Goal: Transaction & Acquisition: Book appointment/travel/reservation

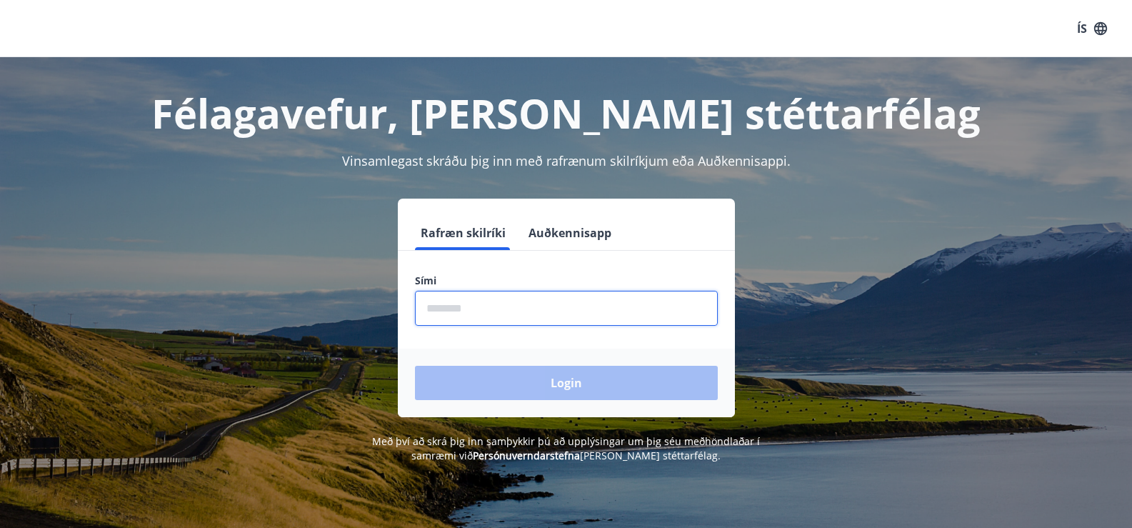
click at [558, 317] on input "phone" at bounding box center [566, 308] width 303 height 35
type input "********"
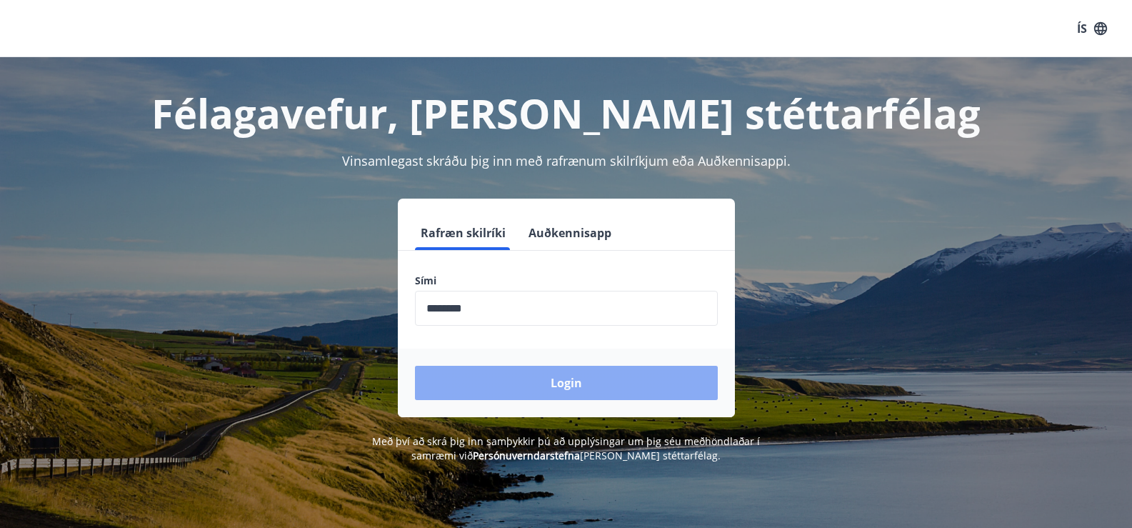
click at [524, 385] on button "Login" at bounding box center [566, 383] width 303 height 34
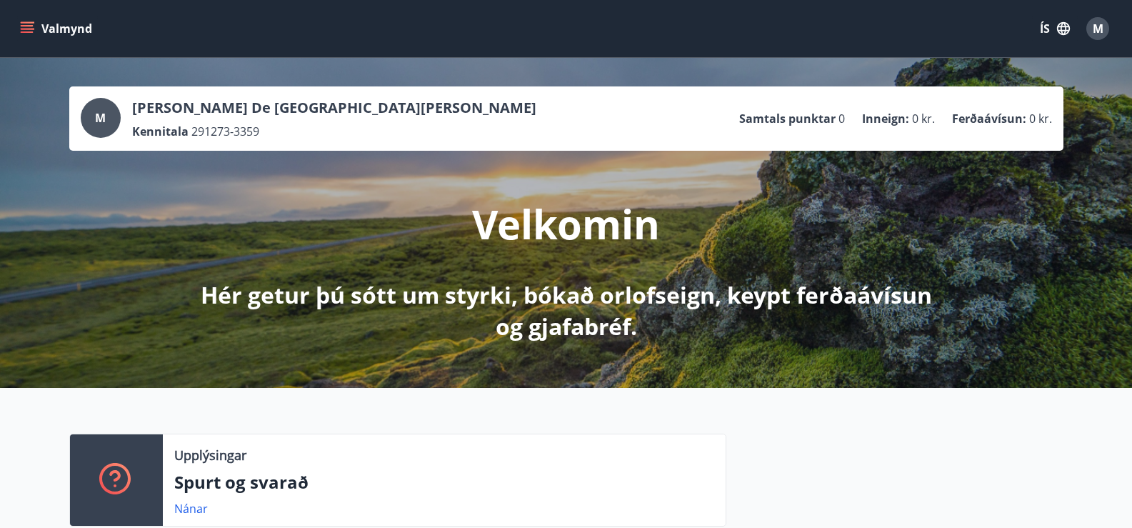
click at [34, 28] on button "Valmynd" at bounding box center [57, 29] width 81 height 26
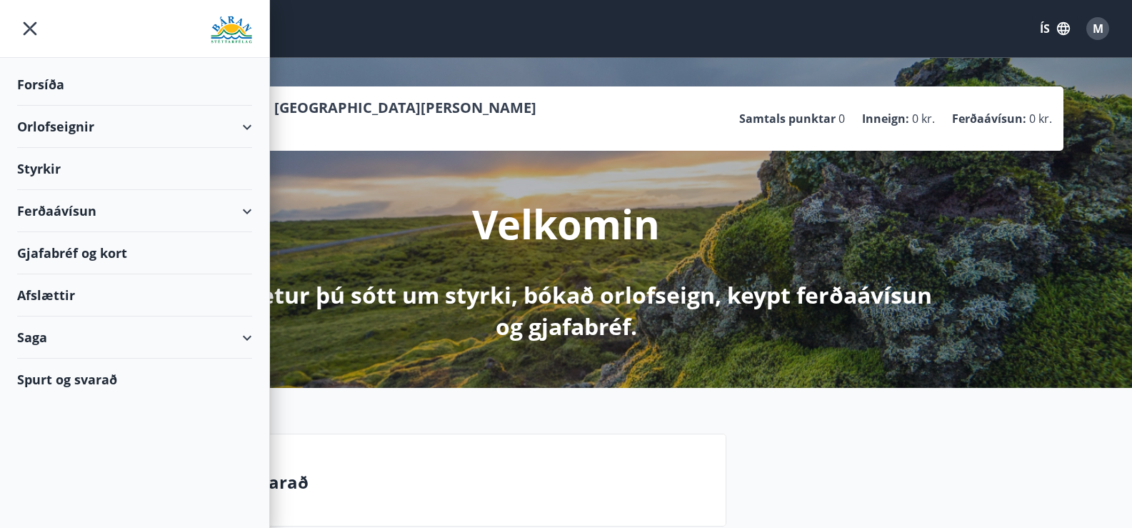
click at [34, 336] on div "Saga" at bounding box center [134, 337] width 235 height 42
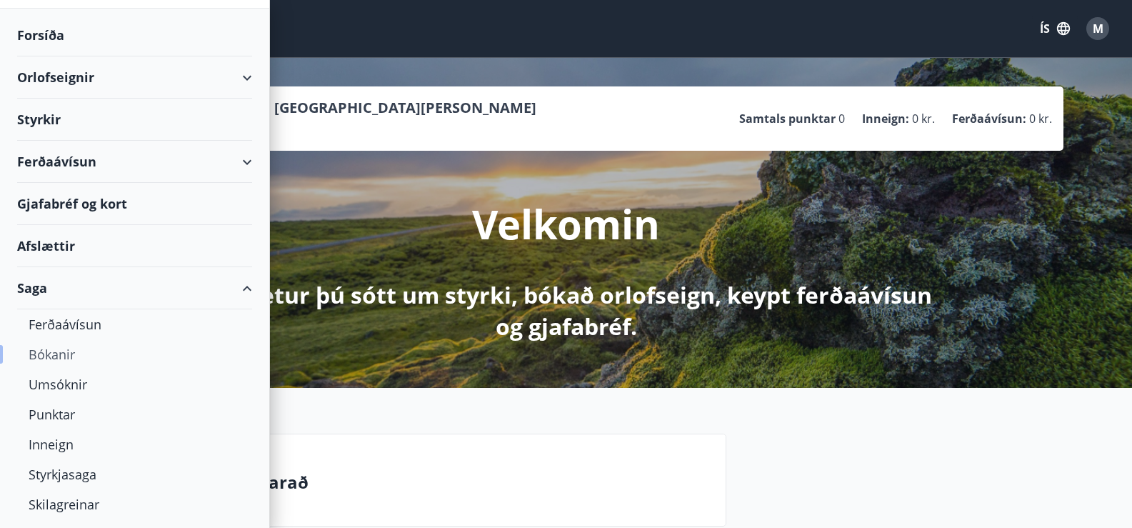
scroll to position [71, 0]
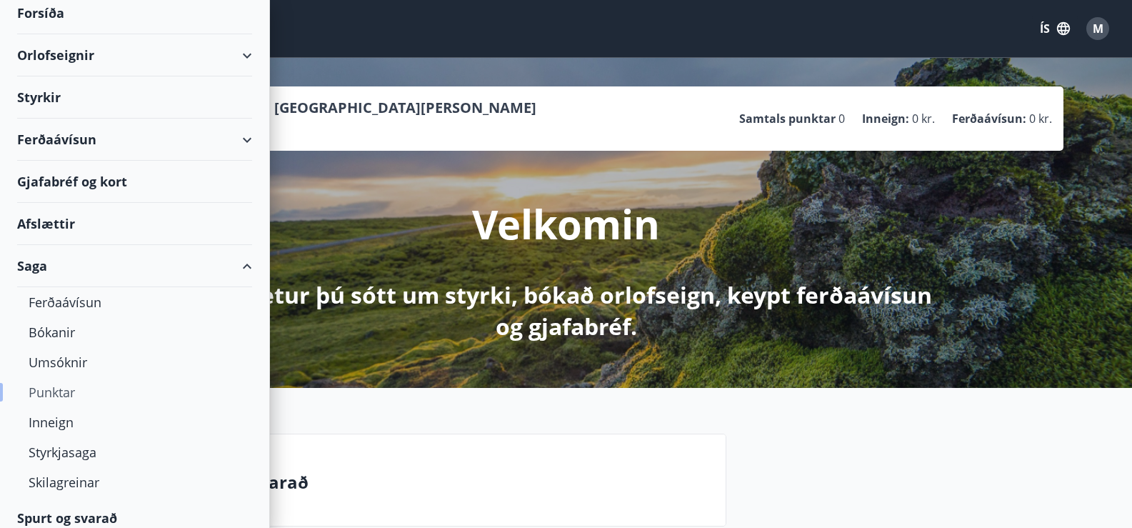
click at [46, 394] on div "Punktar" at bounding box center [135, 392] width 212 height 30
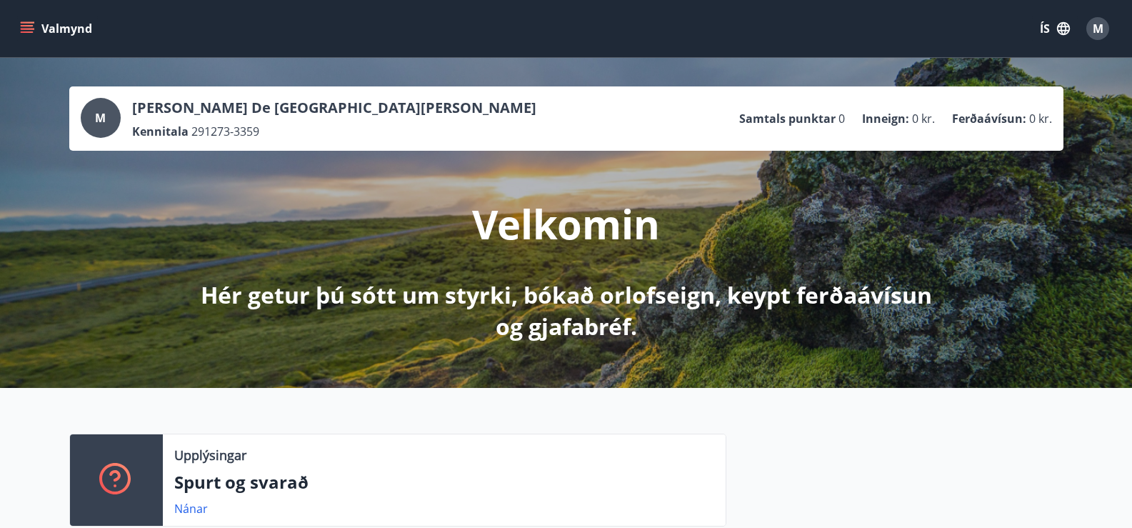
click at [24, 27] on icon "menu" at bounding box center [27, 28] width 14 height 14
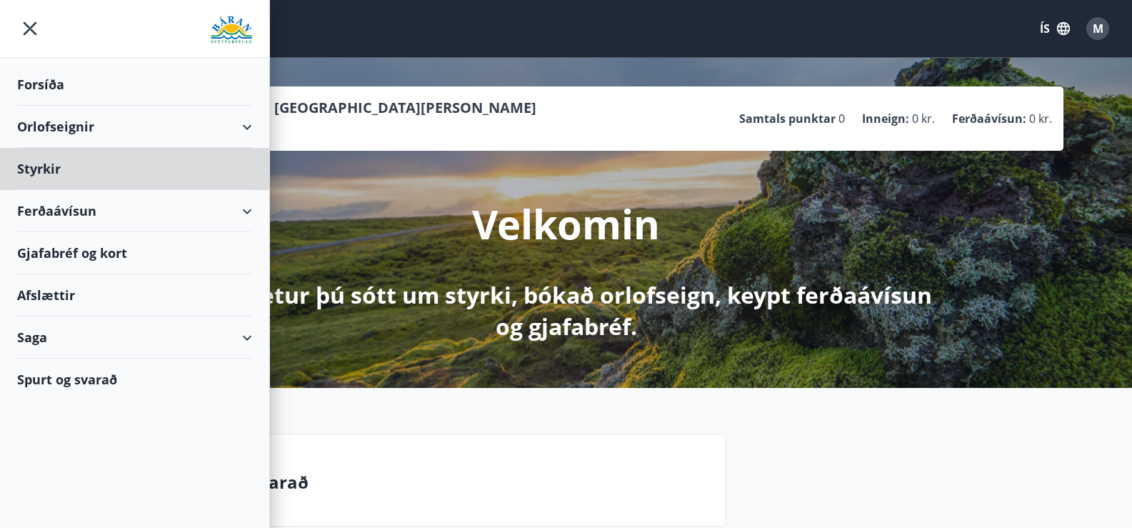
click at [31, 86] on div "Forsíða" at bounding box center [134, 85] width 235 height 42
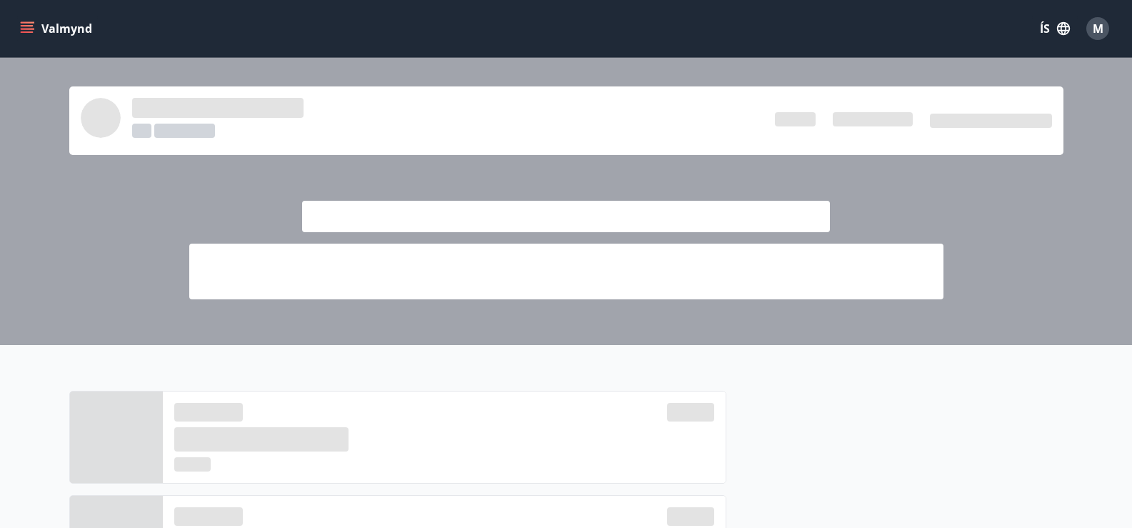
click at [27, 24] on icon "menu" at bounding box center [27, 28] width 14 height 14
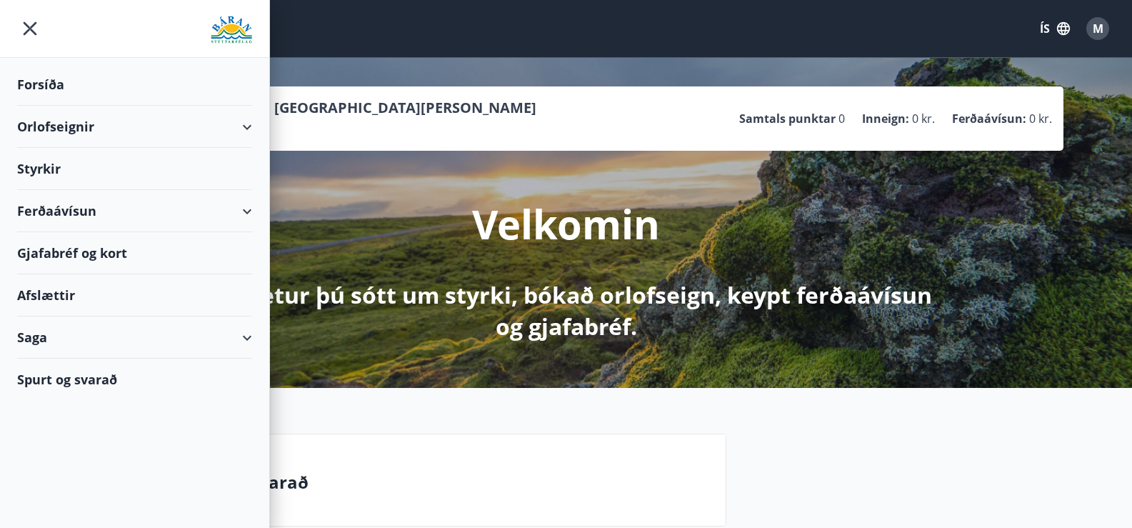
click at [50, 126] on div "Orlofseignir" at bounding box center [134, 127] width 235 height 42
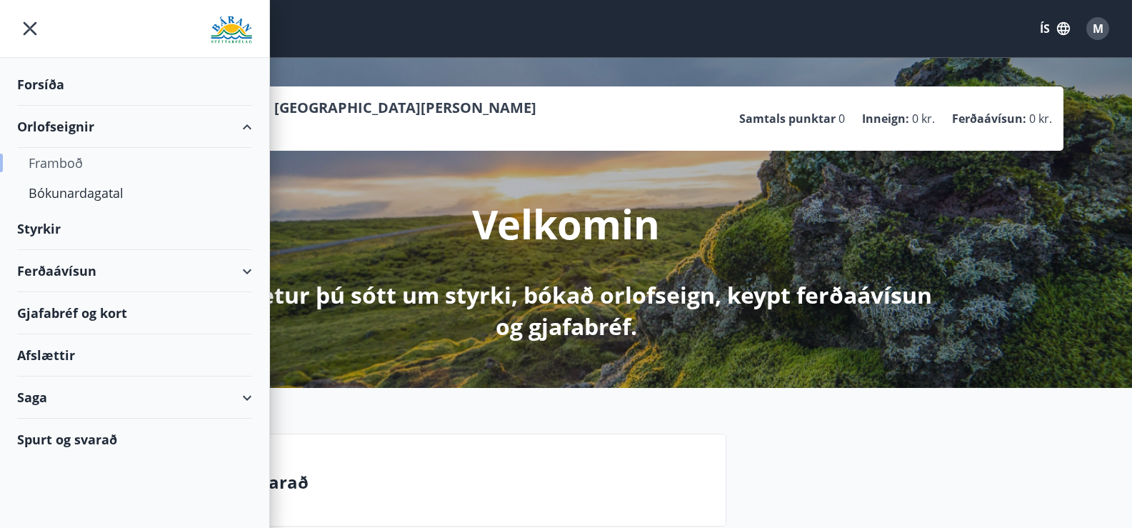
click at [62, 160] on div "Framboð" at bounding box center [135, 163] width 212 height 30
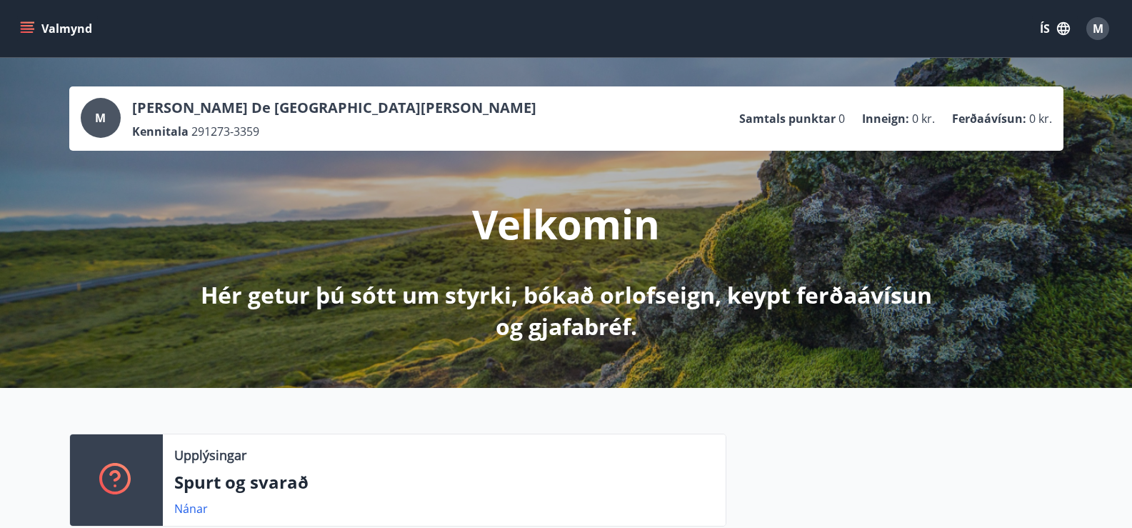
click at [26, 25] on icon "menu" at bounding box center [27, 25] width 13 height 1
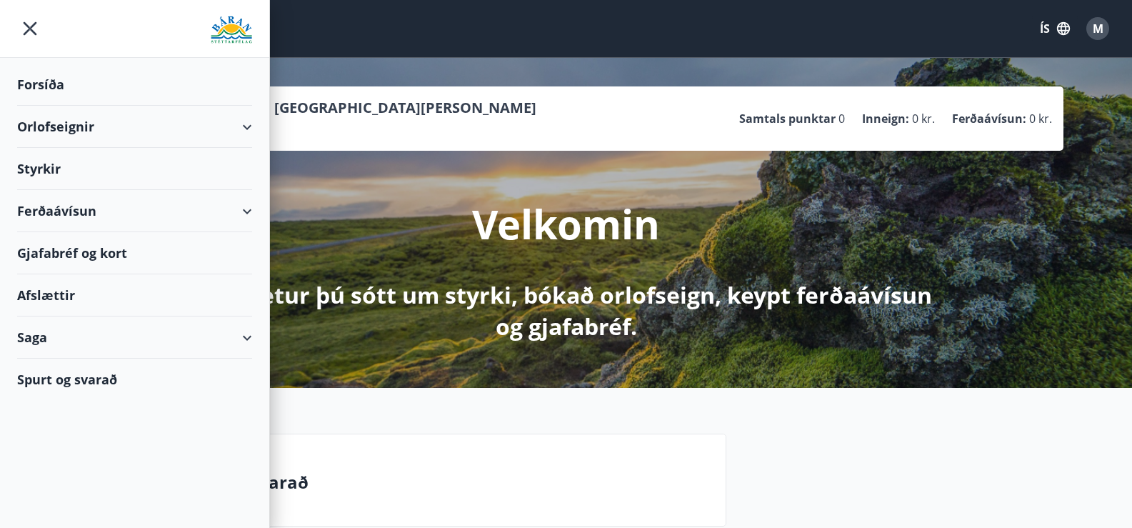
click at [41, 130] on div "Orlofseignir" at bounding box center [134, 127] width 235 height 42
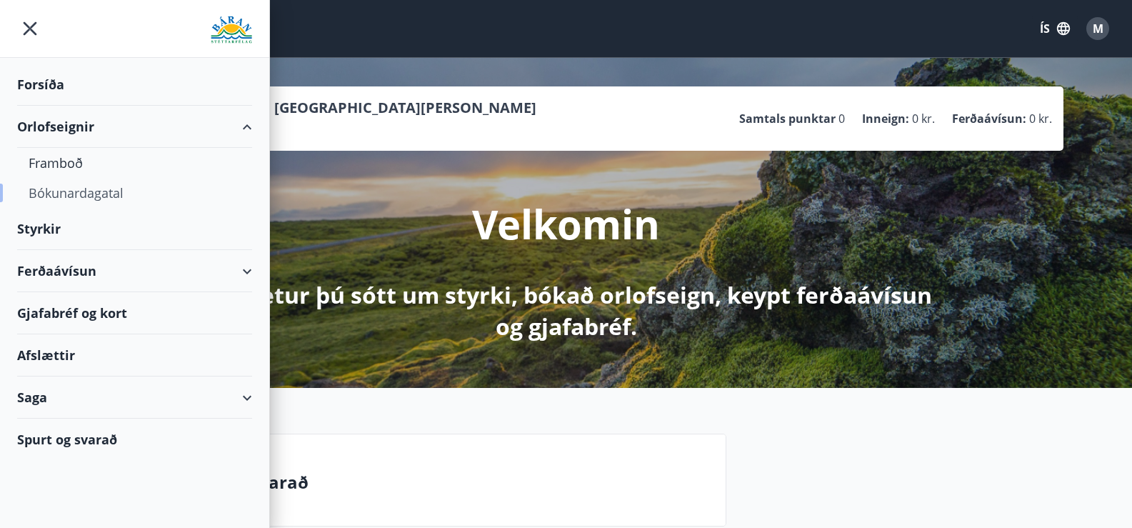
click at [54, 190] on div "Bókunardagatal" at bounding box center [135, 193] width 212 height 30
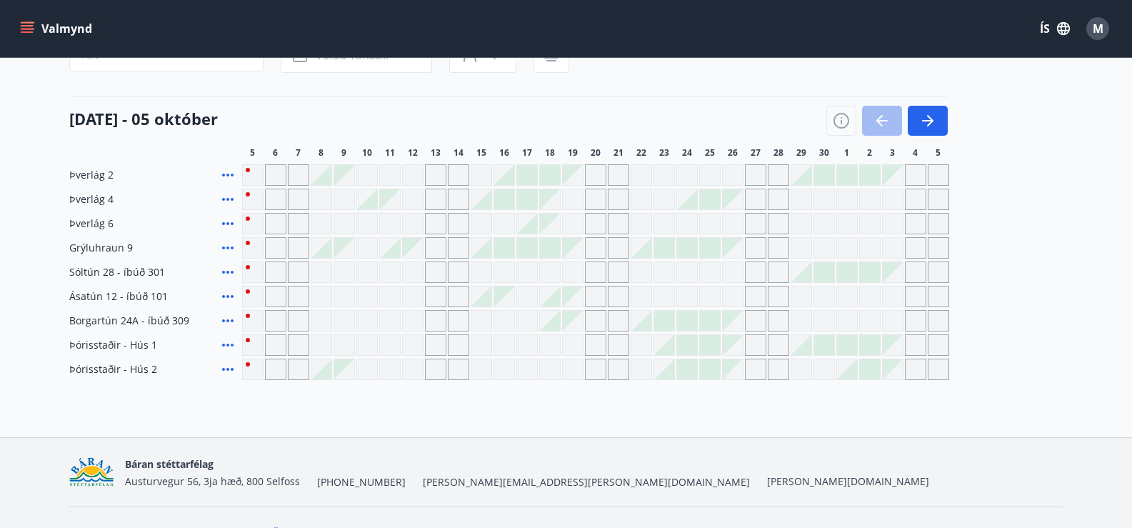
scroll to position [176, 0]
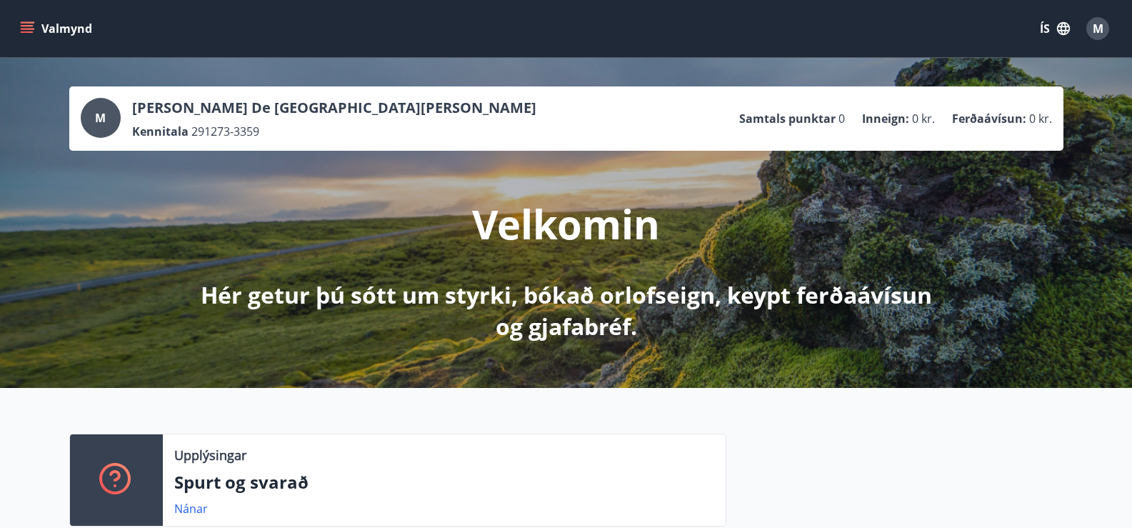
click at [26, 26] on icon "menu" at bounding box center [27, 25] width 13 height 1
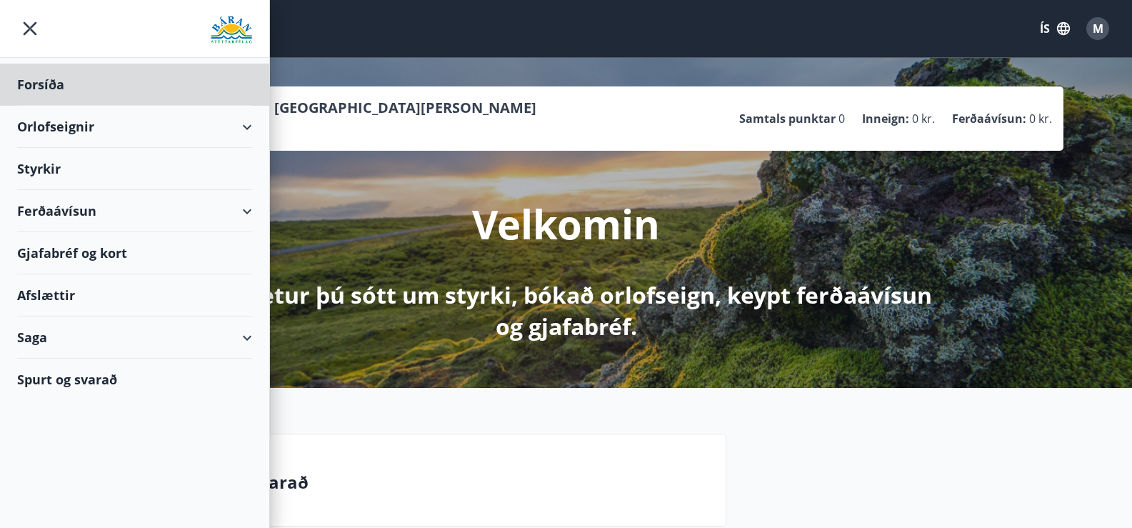
click at [42, 166] on div "Styrkir" at bounding box center [134, 169] width 235 height 42
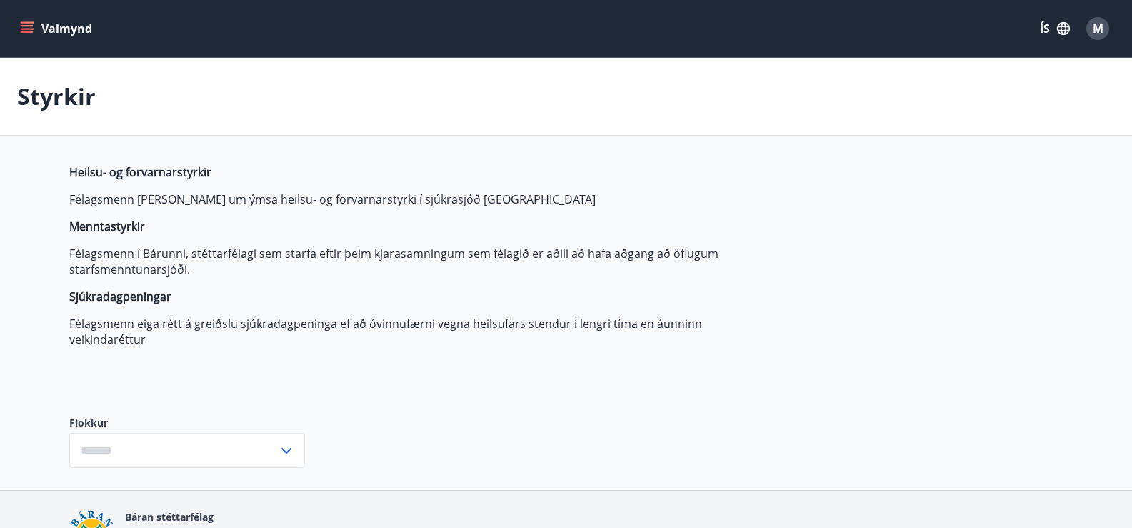
type input "***"
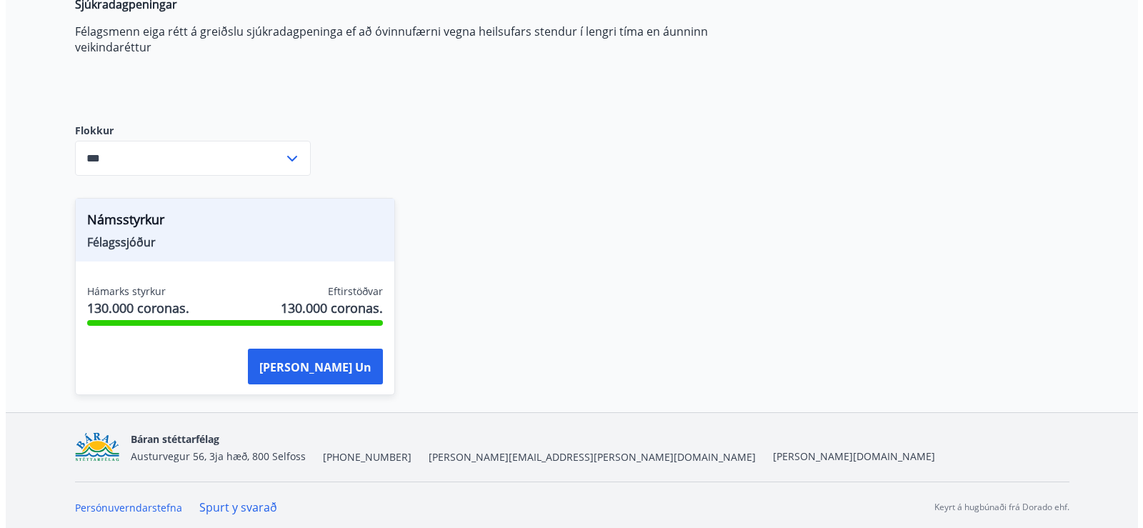
scroll to position [296, 0]
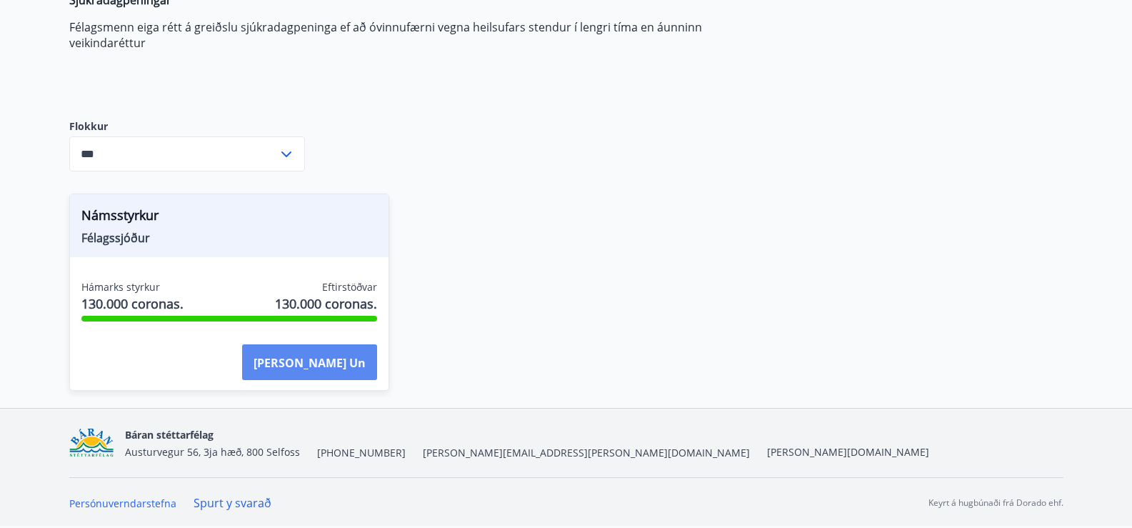
click at [352, 357] on font "[PERSON_NAME] un" at bounding box center [310, 363] width 112 height 16
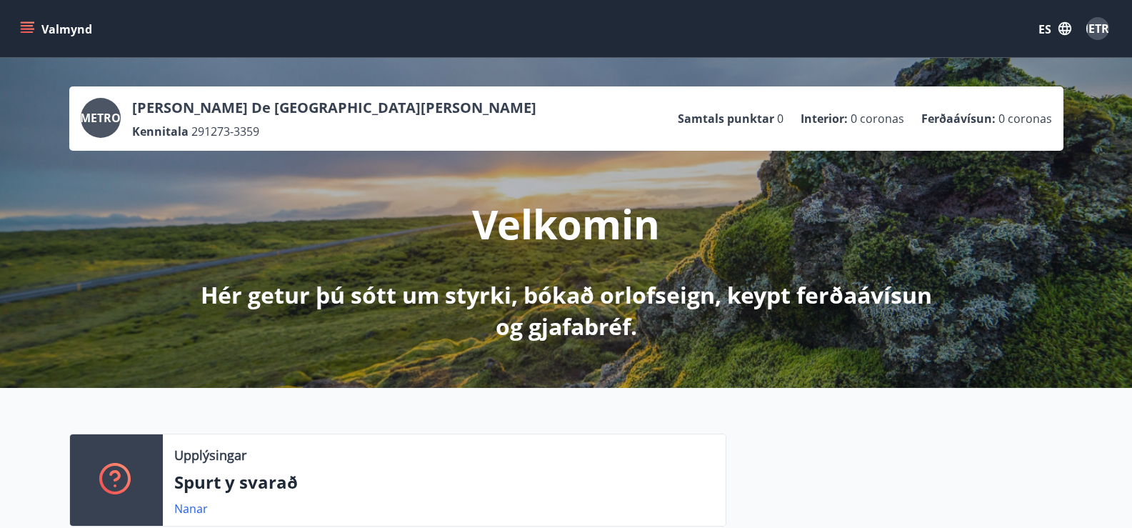
click at [31, 24] on icon "menú" at bounding box center [27, 28] width 14 height 14
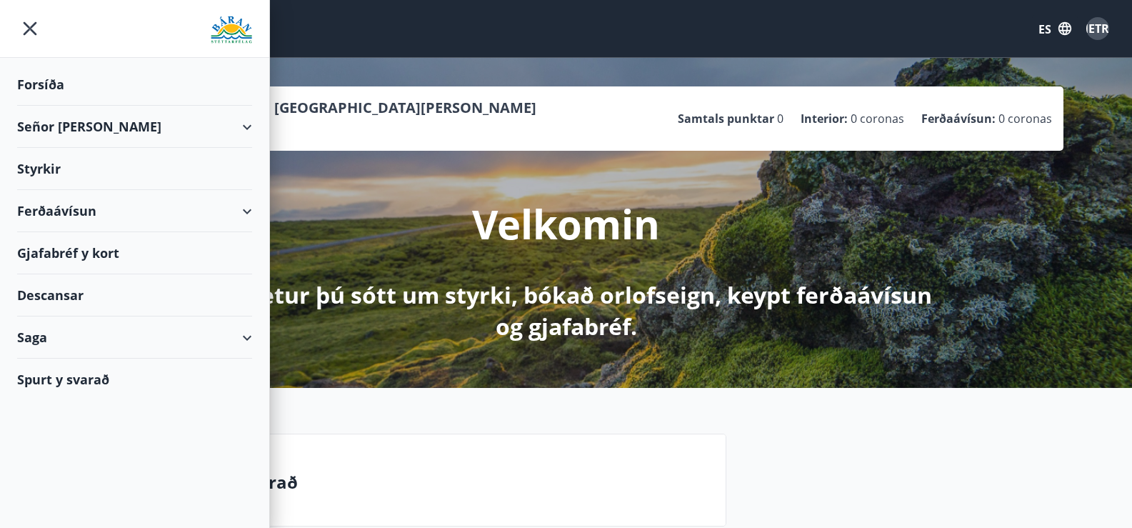
click at [74, 210] on font "Ferðaávísun" at bounding box center [56, 210] width 79 height 17
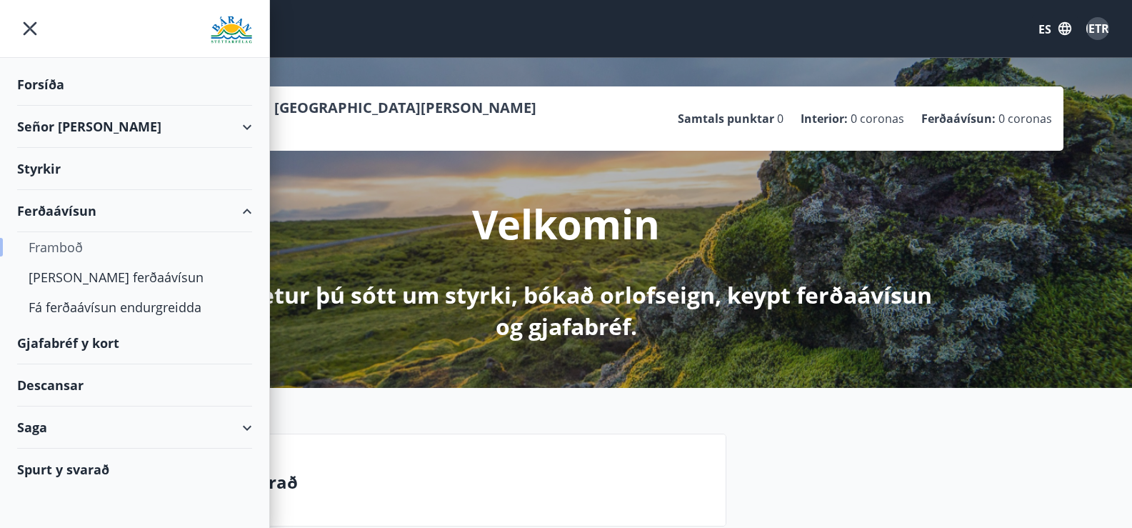
click at [59, 249] on font "Framboð" at bounding box center [56, 247] width 54 height 17
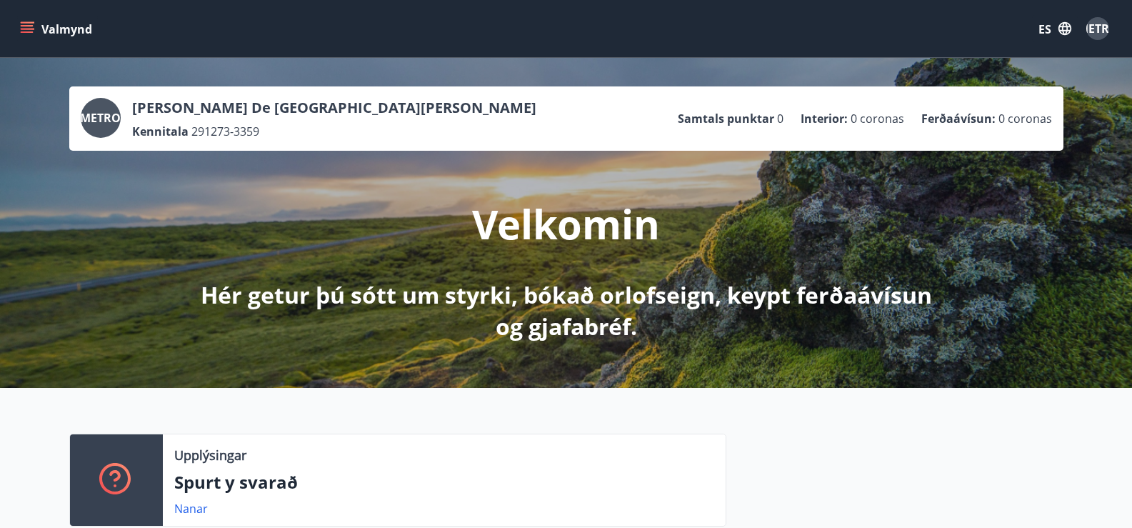
drag, startPoint x: 21, startPoint y: 25, endPoint x: 11, endPoint y: 39, distance: 17.4
click at [18, 29] on button "Valmynd" at bounding box center [57, 29] width 81 height 26
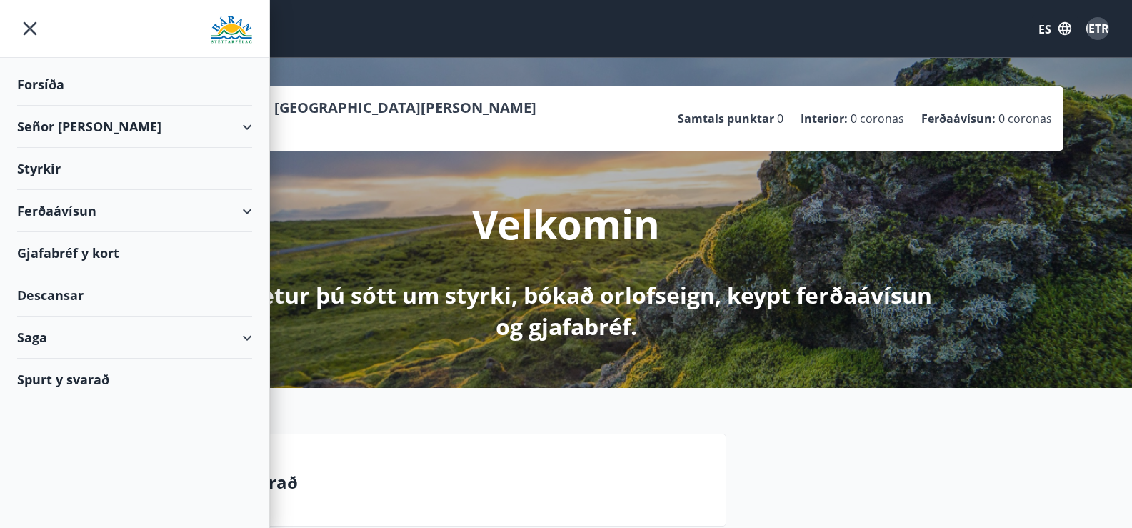
click at [83, 210] on font "Ferðaávísun" at bounding box center [56, 210] width 79 height 17
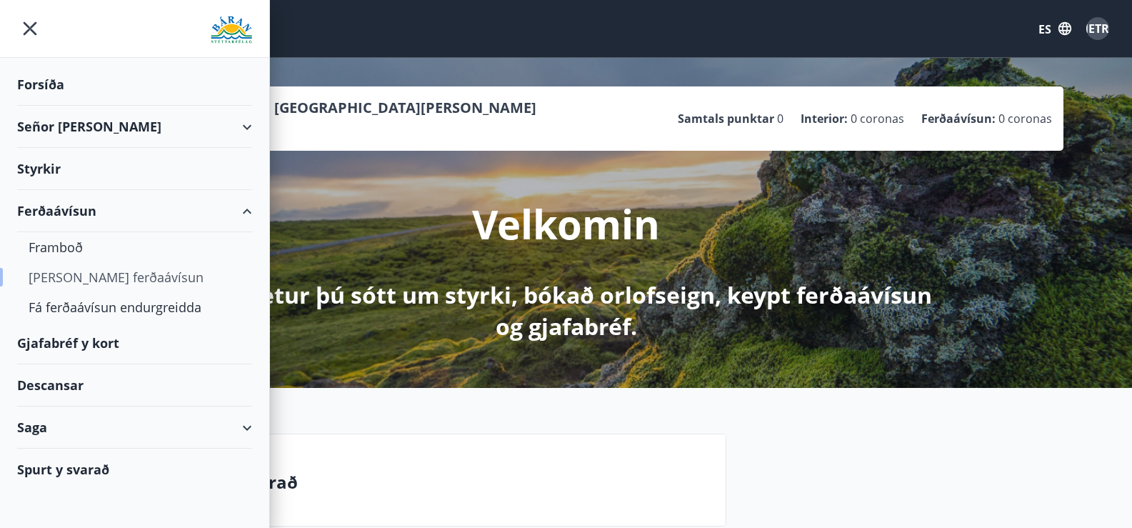
click at [83, 273] on font "[PERSON_NAME] ferðaávísun" at bounding box center [116, 277] width 175 height 17
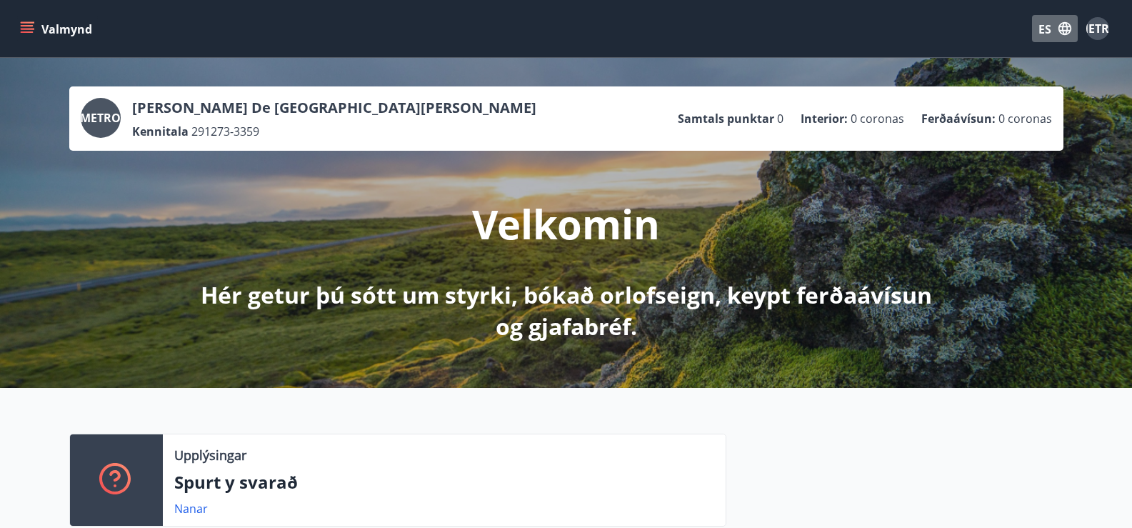
click at [1068, 20] on button "ES" at bounding box center [1055, 28] width 46 height 27
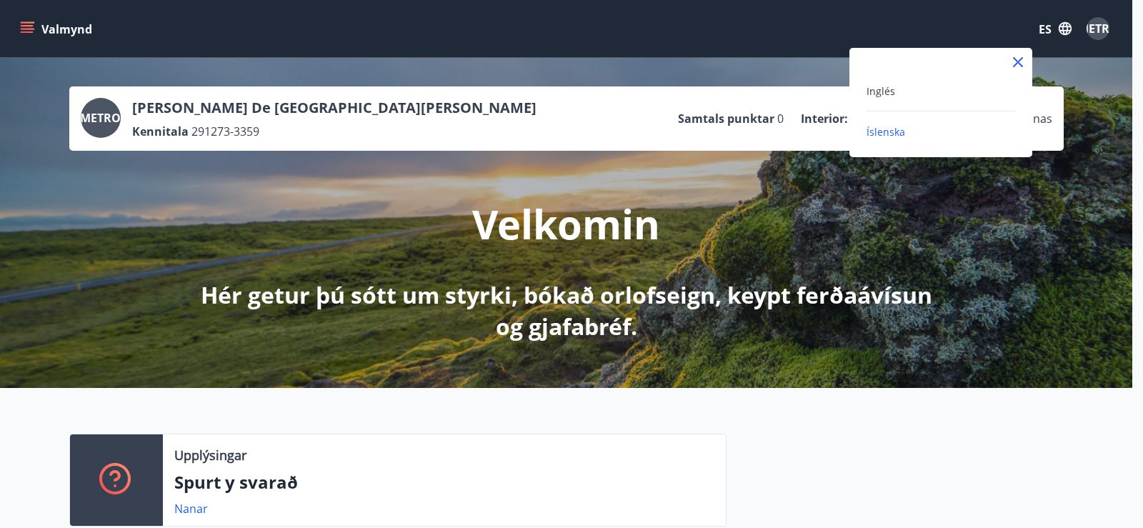
click at [955, 89] on div "Inglés" at bounding box center [941, 90] width 149 height 17
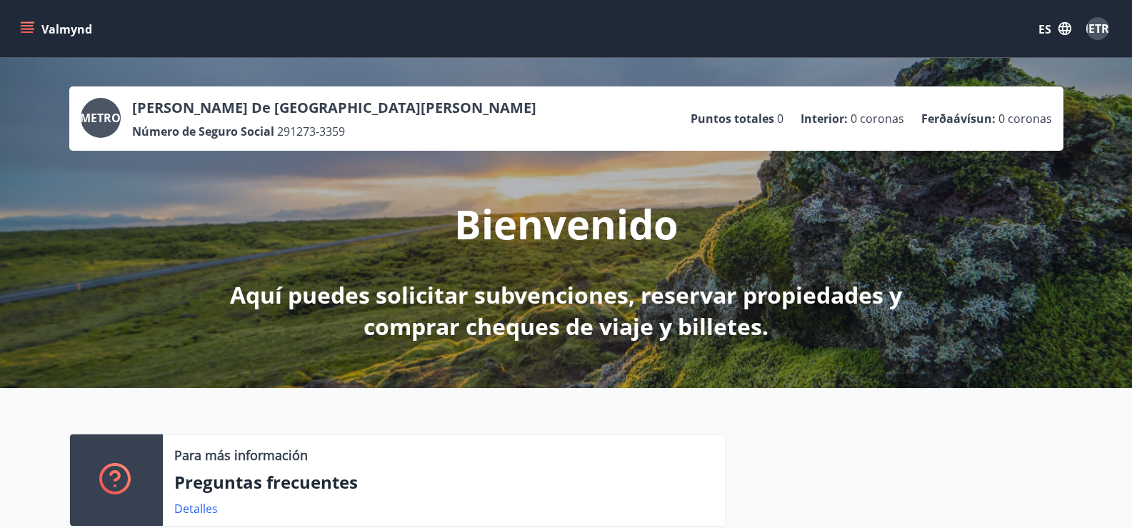
click at [24, 29] on icon "menú" at bounding box center [29, 28] width 16 height 1
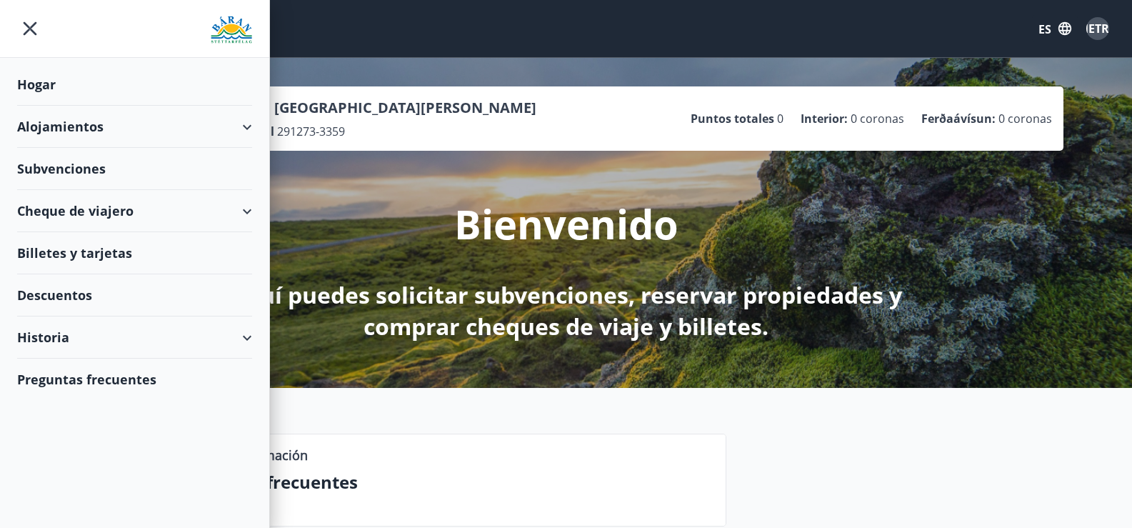
click at [56, 383] on font "Preguntas frecuentes" at bounding box center [86, 379] width 139 height 17
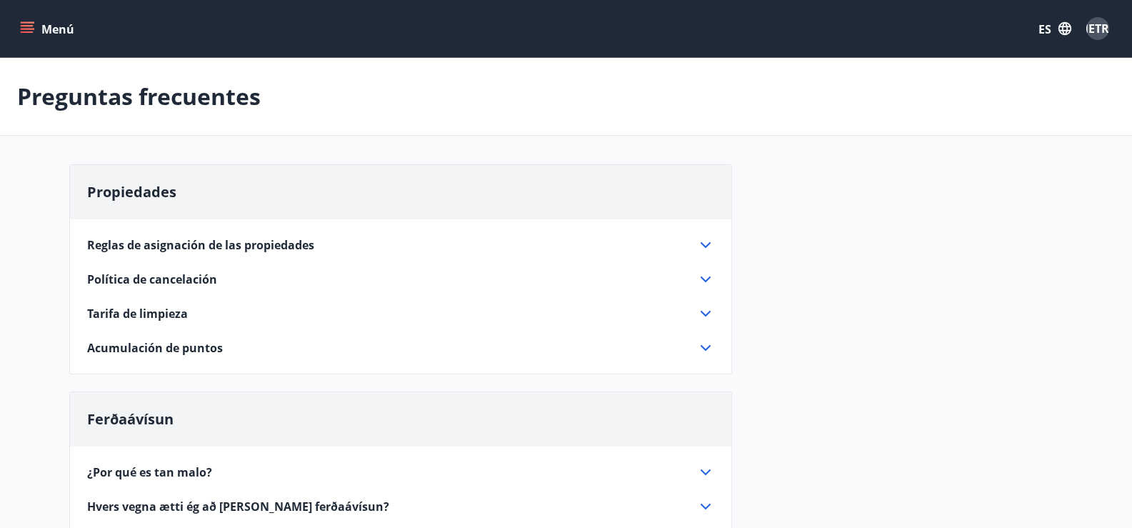
click at [157, 244] on font "Reglas de asignación de las propiedades" at bounding box center [200, 245] width 227 height 16
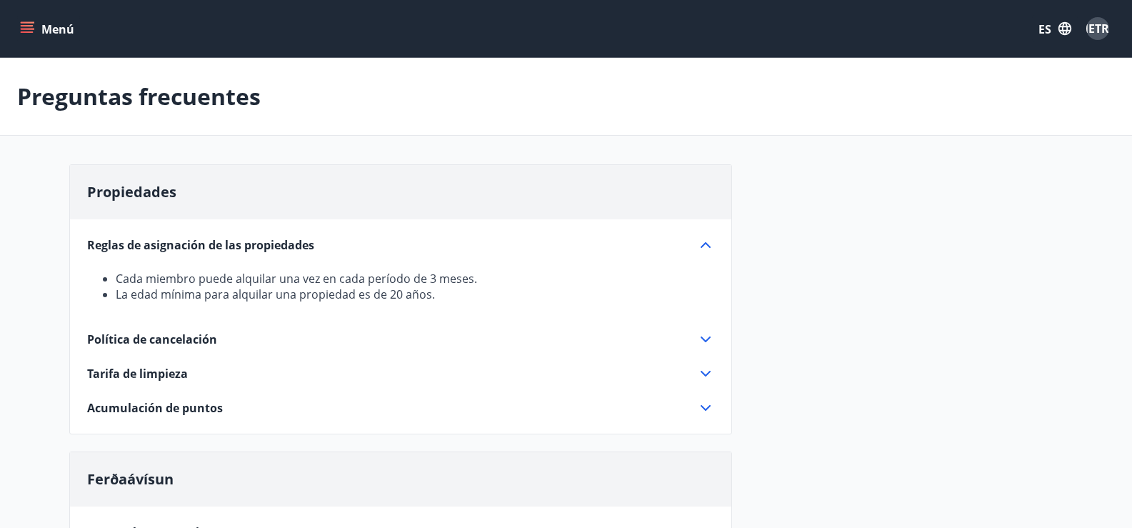
click at [159, 404] on font "Acumulación de puntos" at bounding box center [155, 408] width 136 height 16
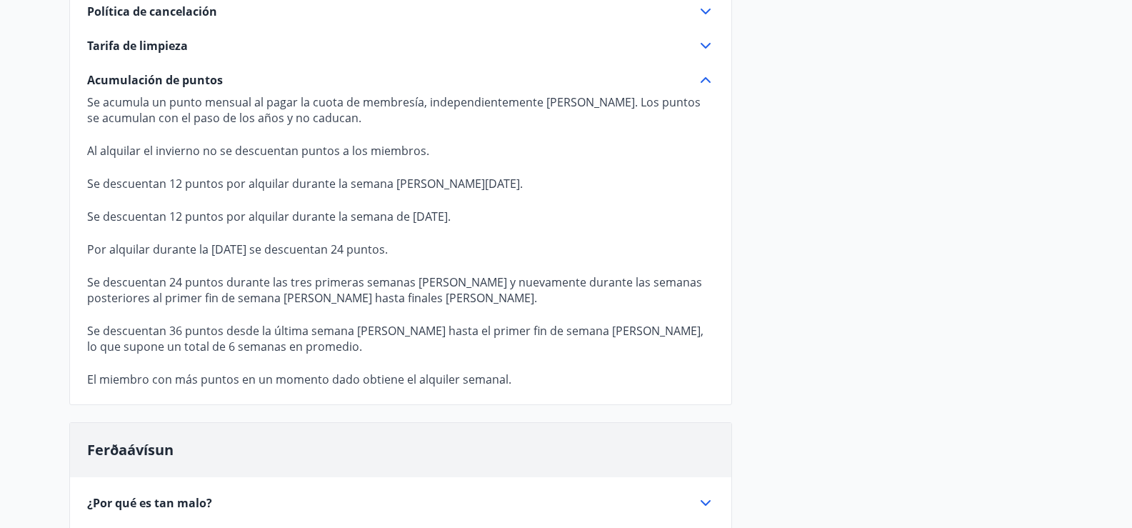
scroll to position [357, 0]
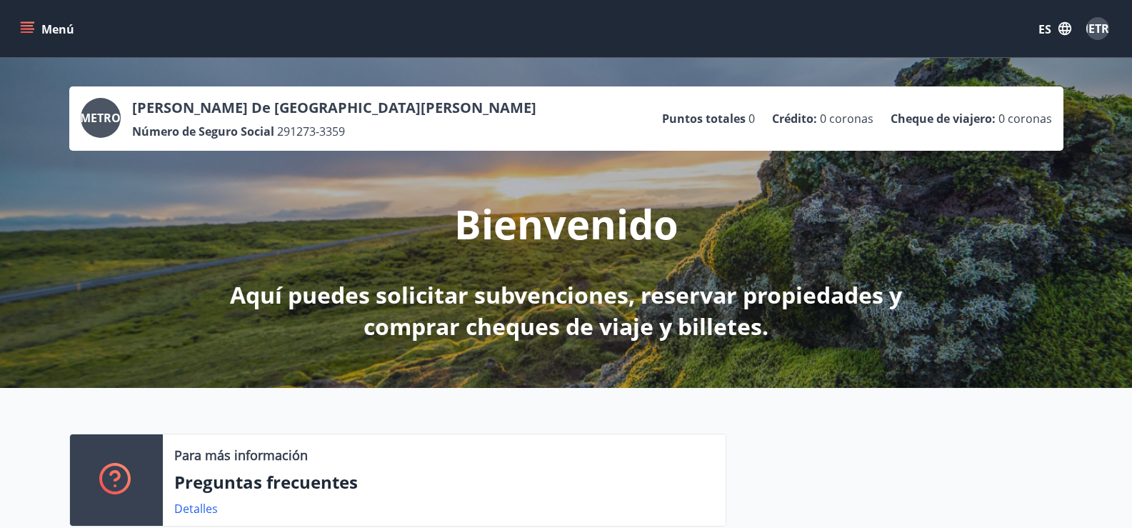
click at [29, 29] on icon "menú" at bounding box center [29, 28] width 16 height 1
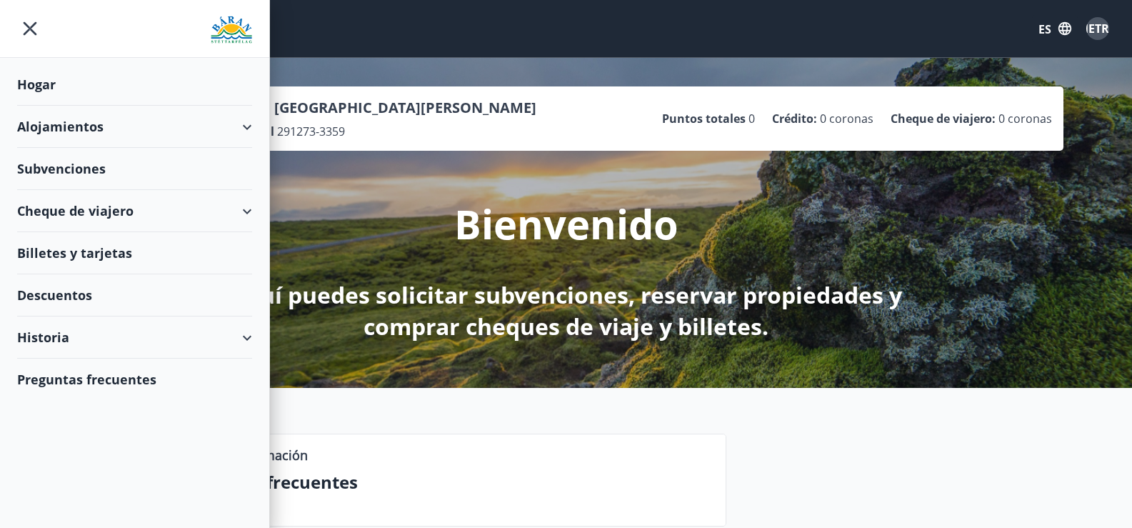
click at [61, 296] on font "Descuentos" at bounding box center [54, 294] width 75 height 17
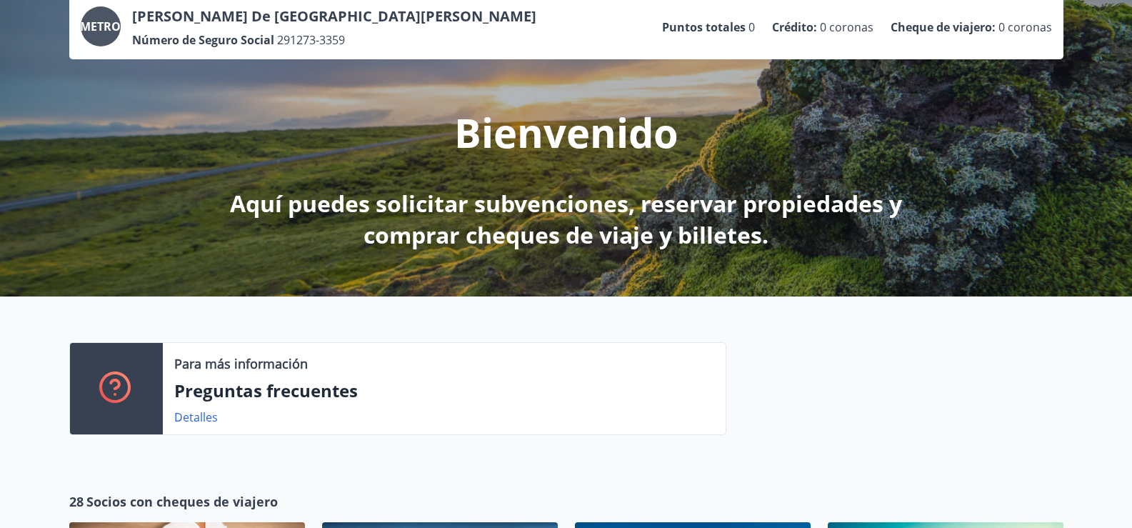
scroll to position [143, 0]
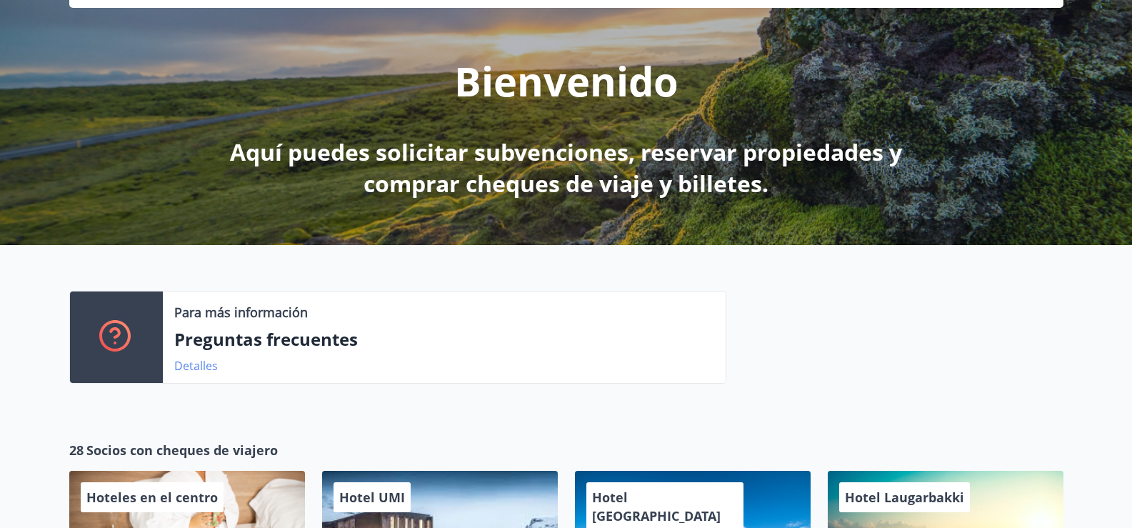
click at [191, 362] on font "Detalles" at bounding box center [196, 366] width 44 height 16
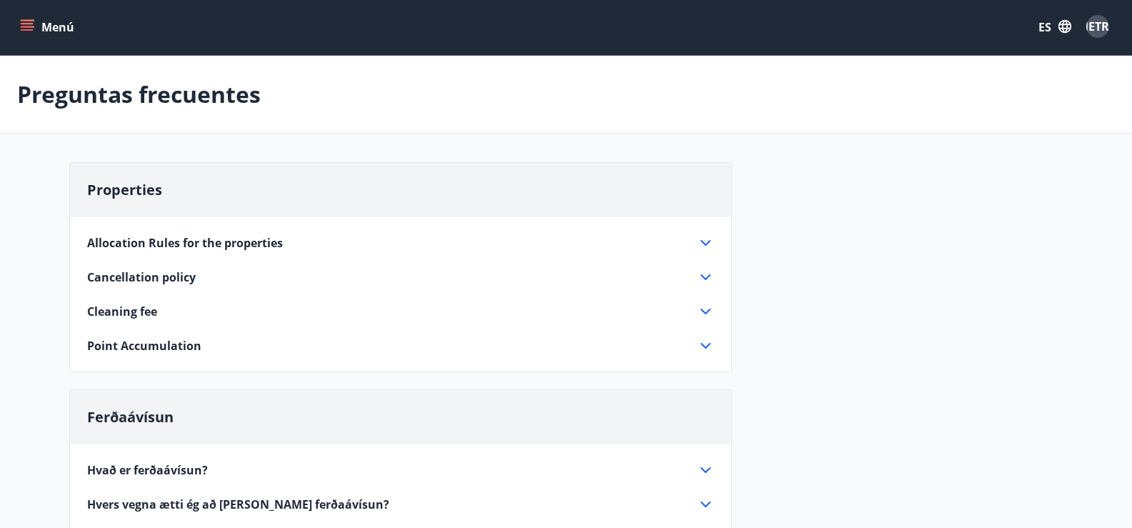
scroll to position [143, 0]
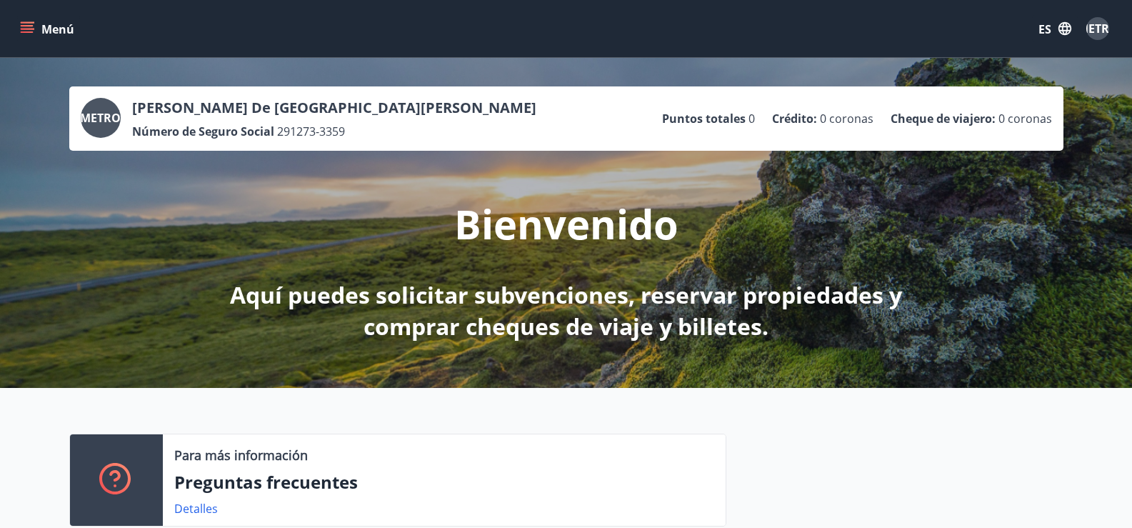
click at [28, 23] on icon "menú" at bounding box center [29, 22] width 16 height 1
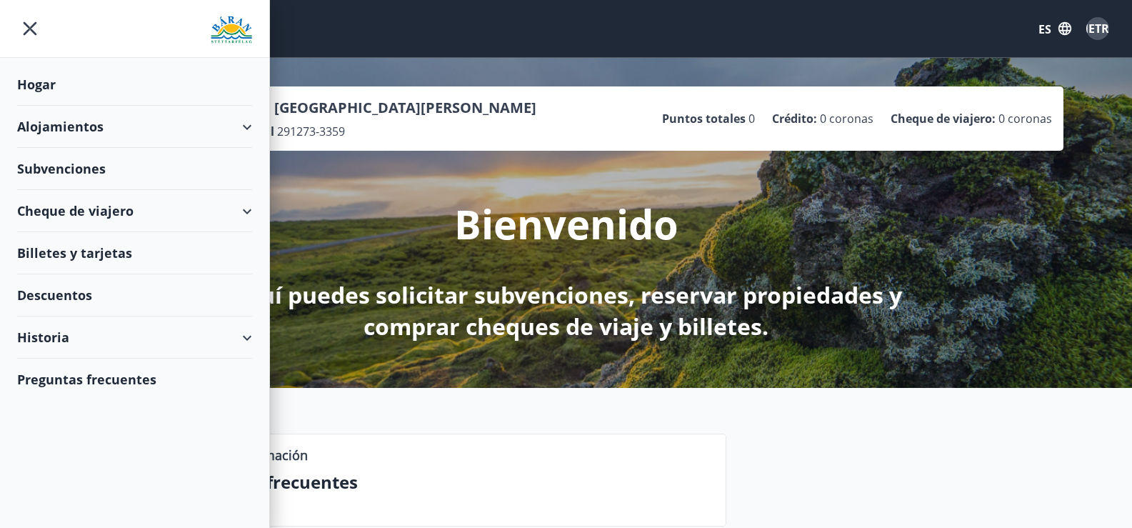
click at [59, 380] on font "Preguntas frecuentes" at bounding box center [86, 379] width 139 height 17
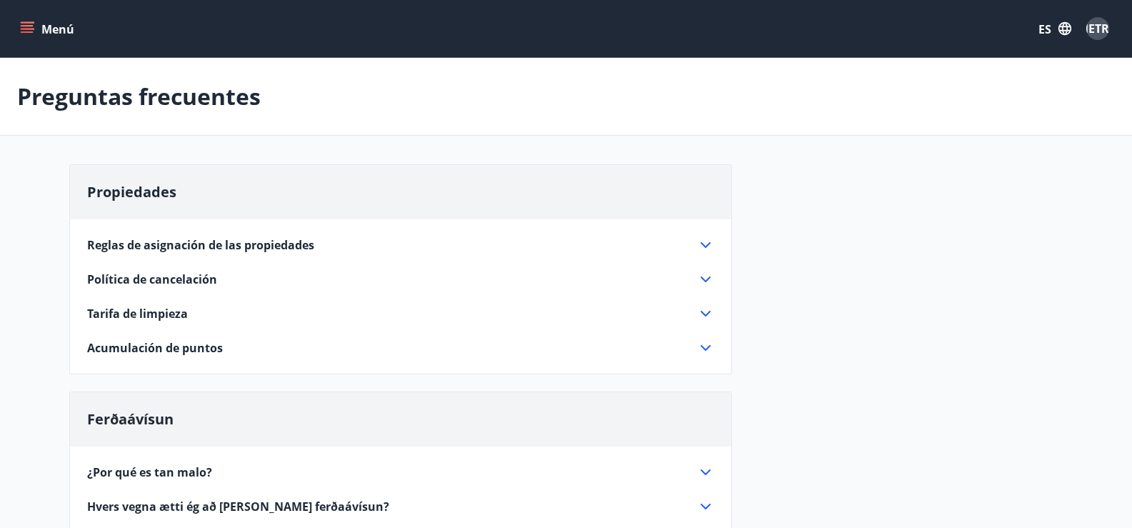
click at [1046, 29] on font "ES" at bounding box center [1045, 29] width 13 height 16
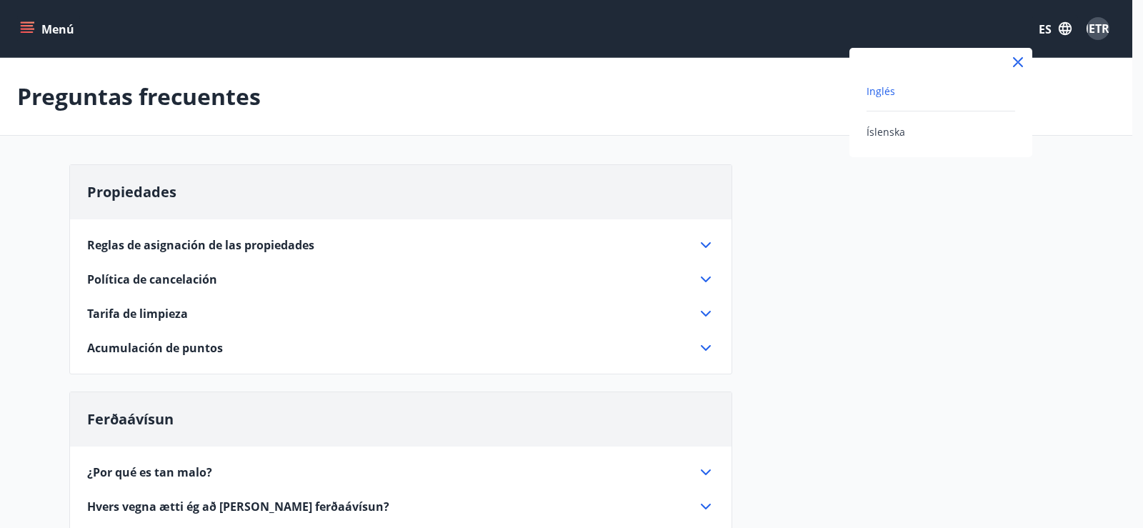
click at [889, 91] on font "Inglés" at bounding box center [881, 91] width 29 height 14
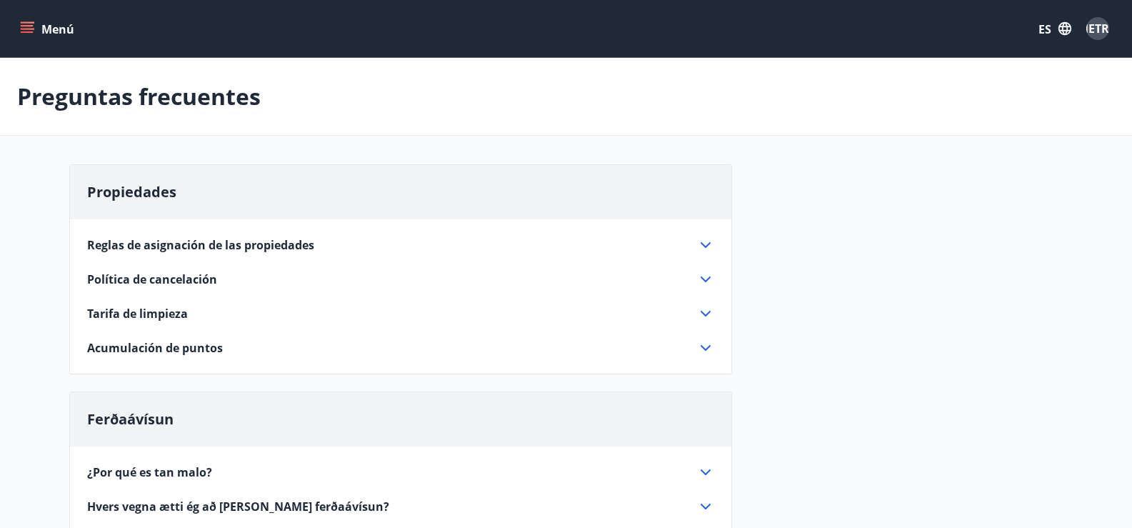
click at [29, 21] on icon "menú" at bounding box center [27, 28] width 14 height 14
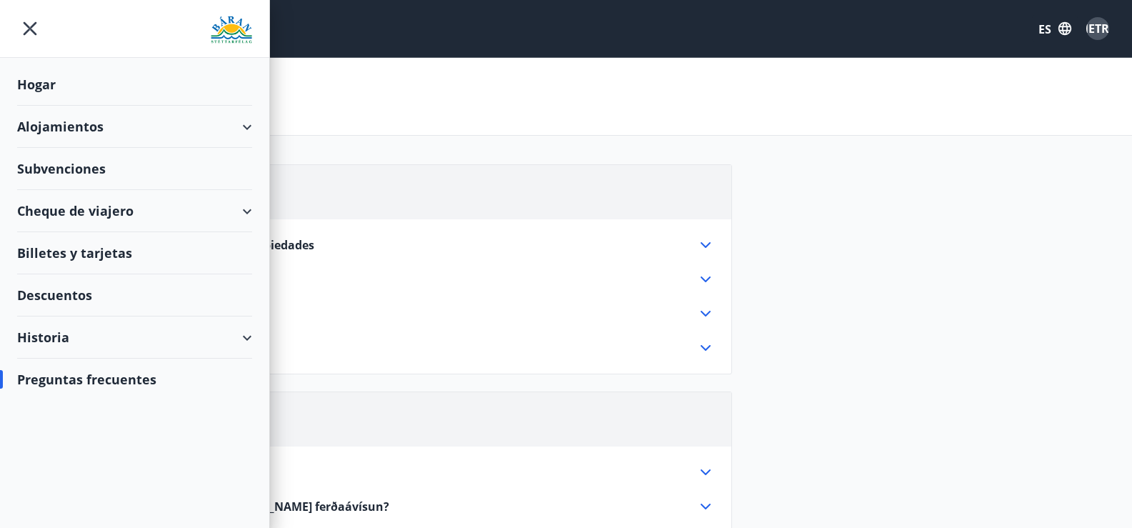
click at [46, 334] on font "Historia" at bounding box center [43, 337] width 52 height 17
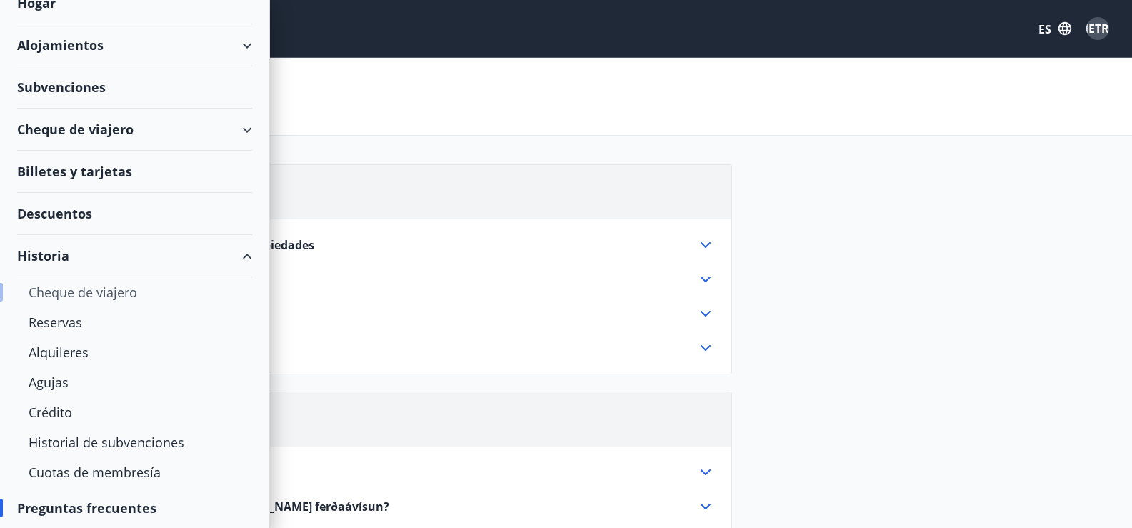
scroll to position [82, 0]
click at [111, 469] on font "Cuotas de membresía" at bounding box center [95, 471] width 132 height 17
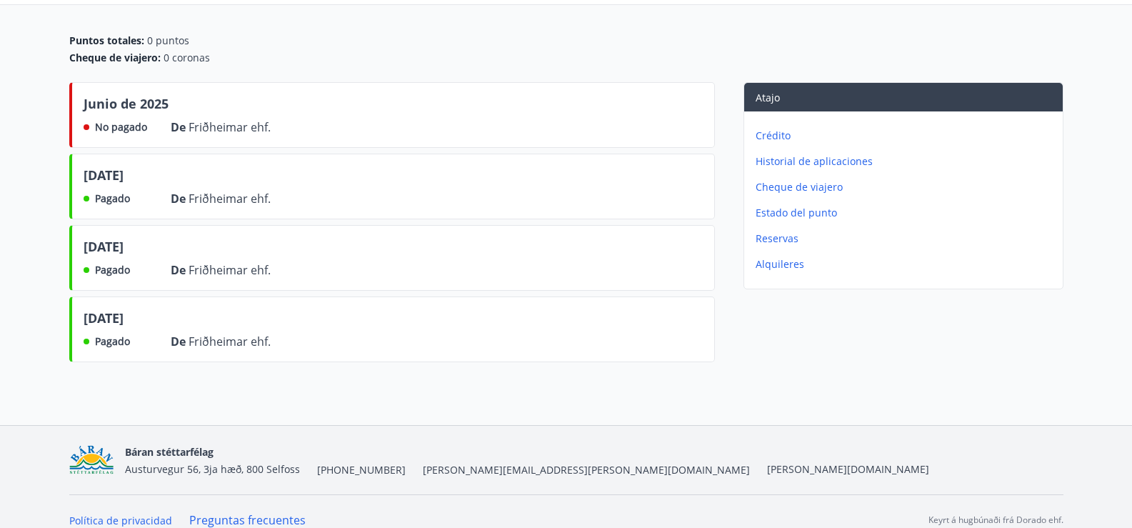
scroll to position [143, 0]
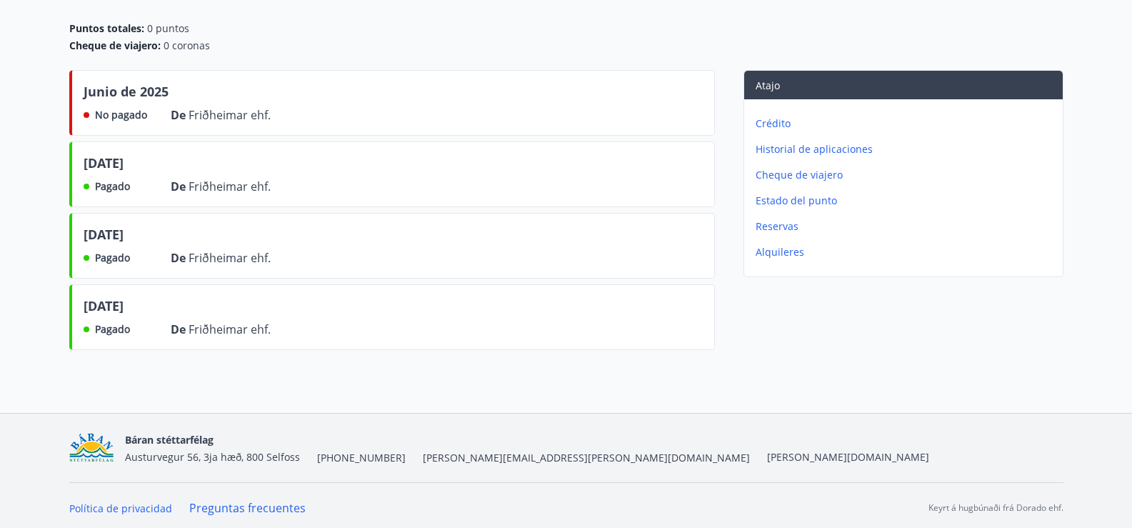
click at [776, 199] on font "Estado del punto" at bounding box center [796, 201] width 81 height 14
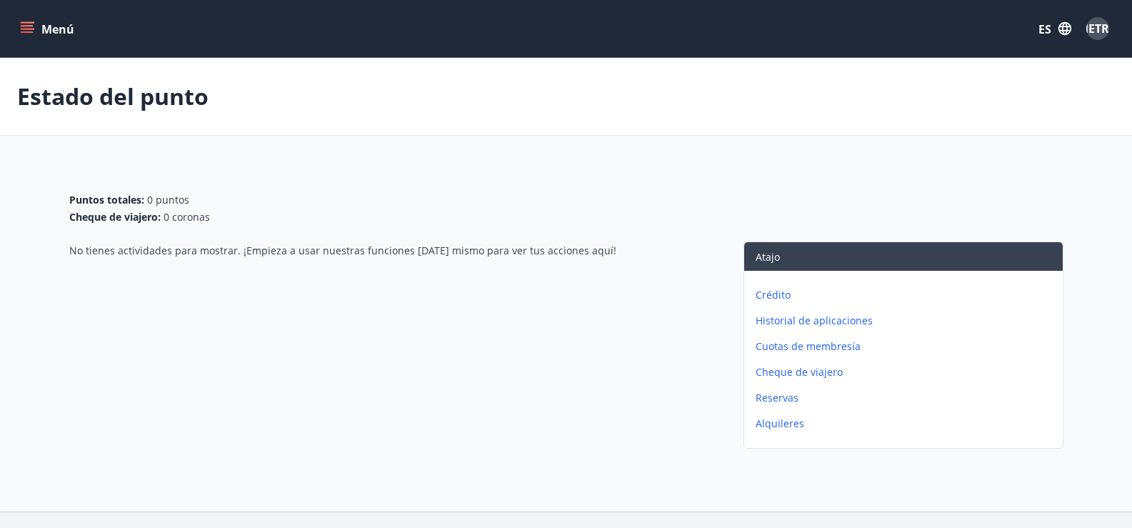
click at [775, 296] on font "Crédito" at bounding box center [773, 295] width 35 height 14
click at [769, 398] on font "Reservas" at bounding box center [777, 398] width 43 height 14
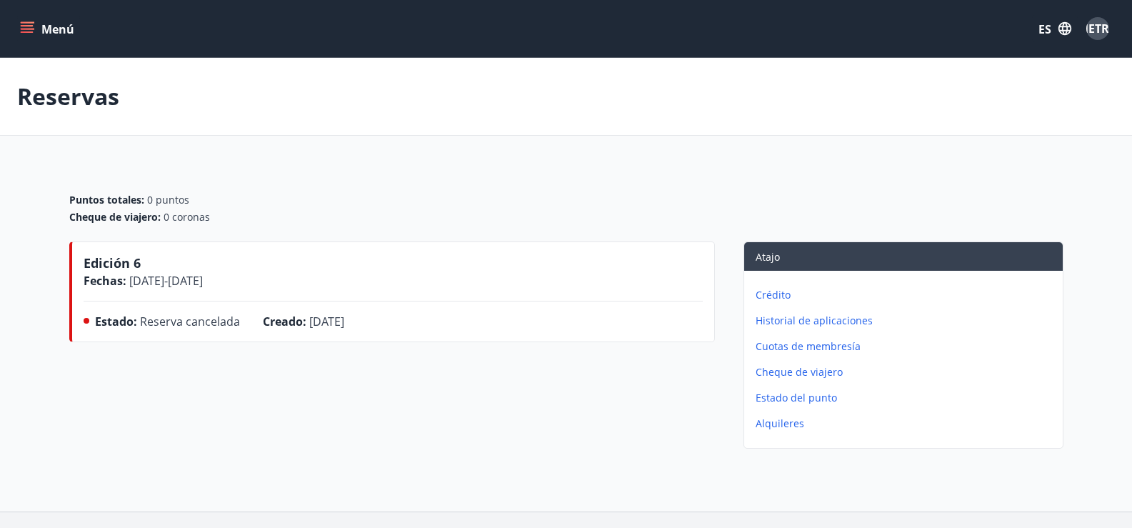
click at [776, 424] on font "Alquileres" at bounding box center [780, 423] width 49 height 14
click at [24, 24] on icon "menú" at bounding box center [27, 28] width 14 height 14
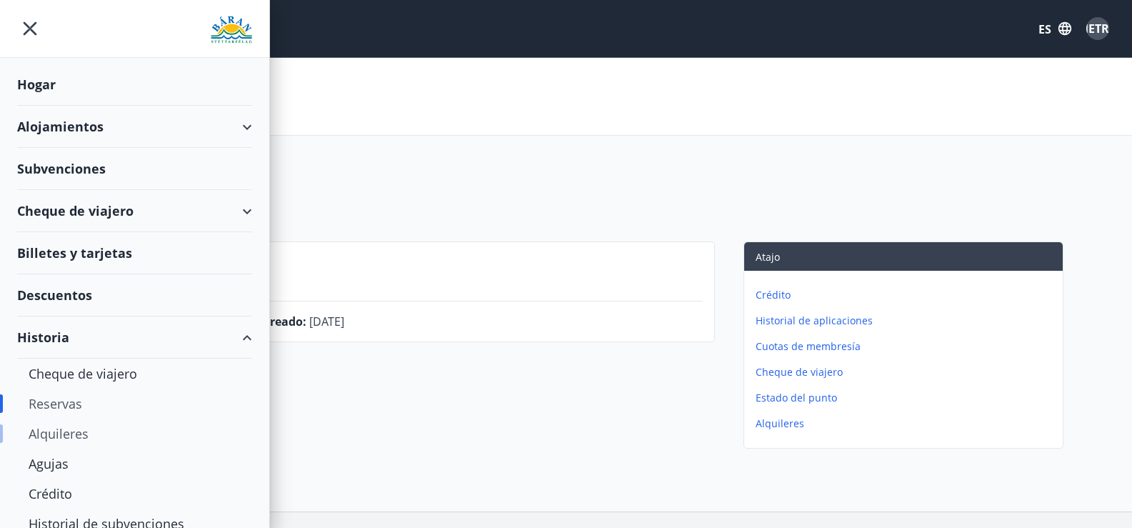
click at [59, 431] on font "Alquileres" at bounding box center [59, 433] width 60 height 17
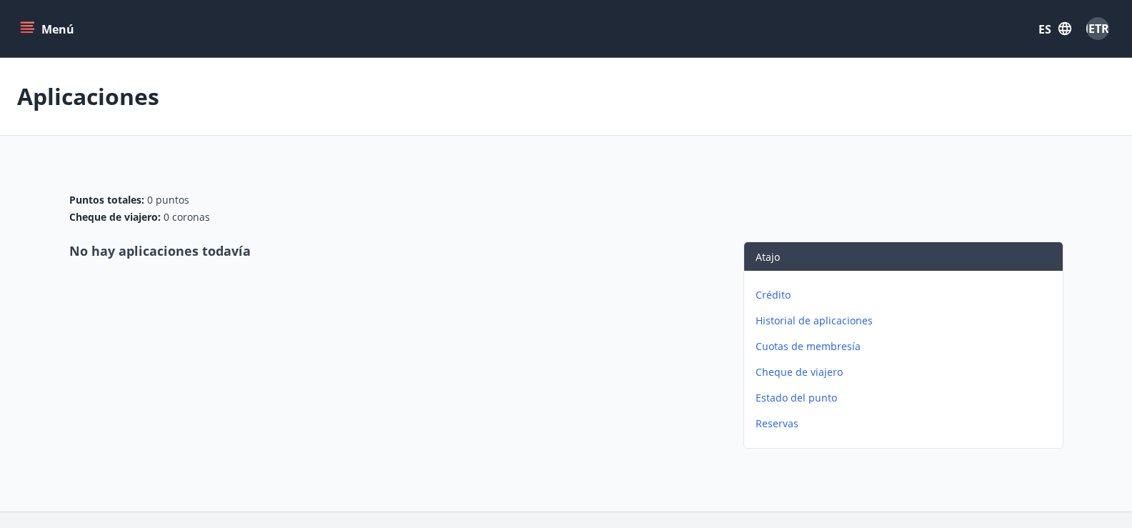
click at [30, 24] on icon "menú" at bounding box center [27, 28] width 14 height 14
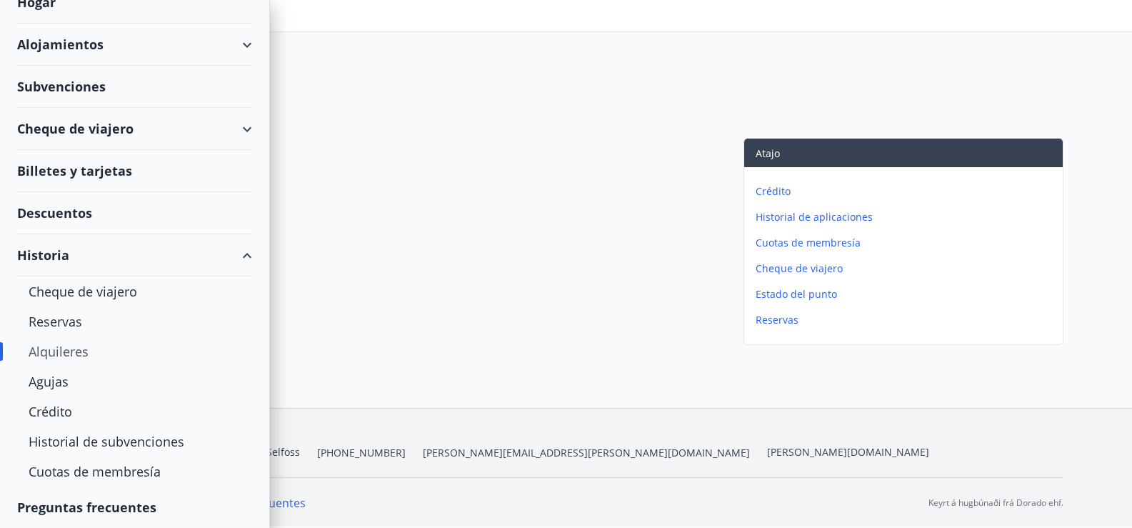
scroll to position [11, 0]
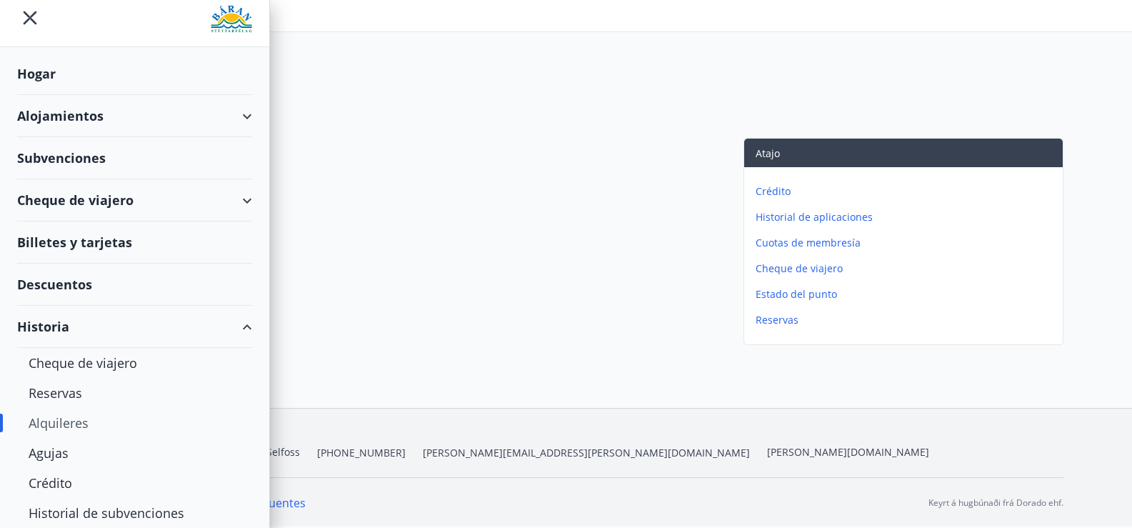
click at [63, 282] on font "Descuentos" at bounding box center [54, 284] width 75 height 17
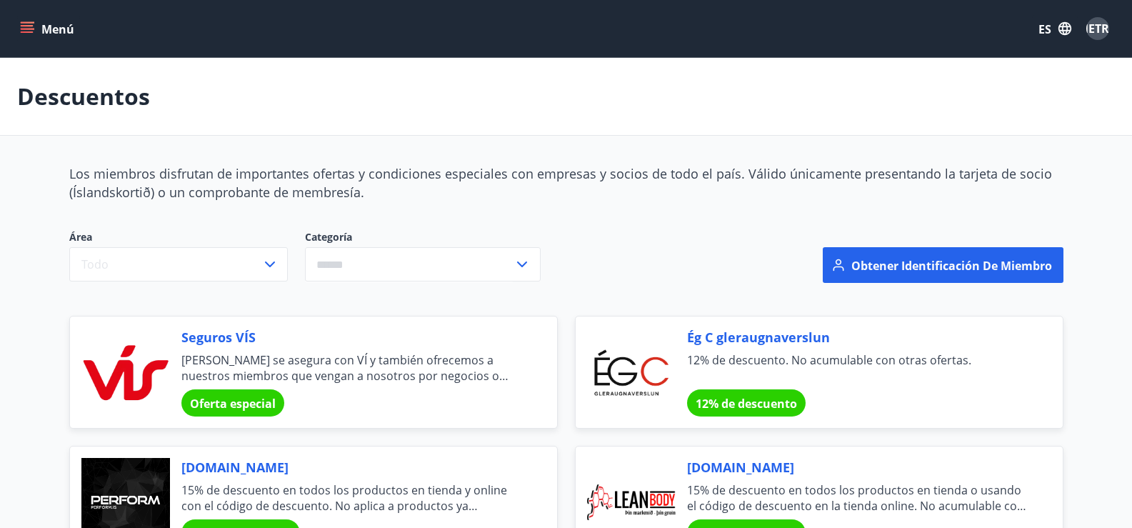
click at [30, 17] on button "Menú" at bounding box center [48, 29] width 63 height 26
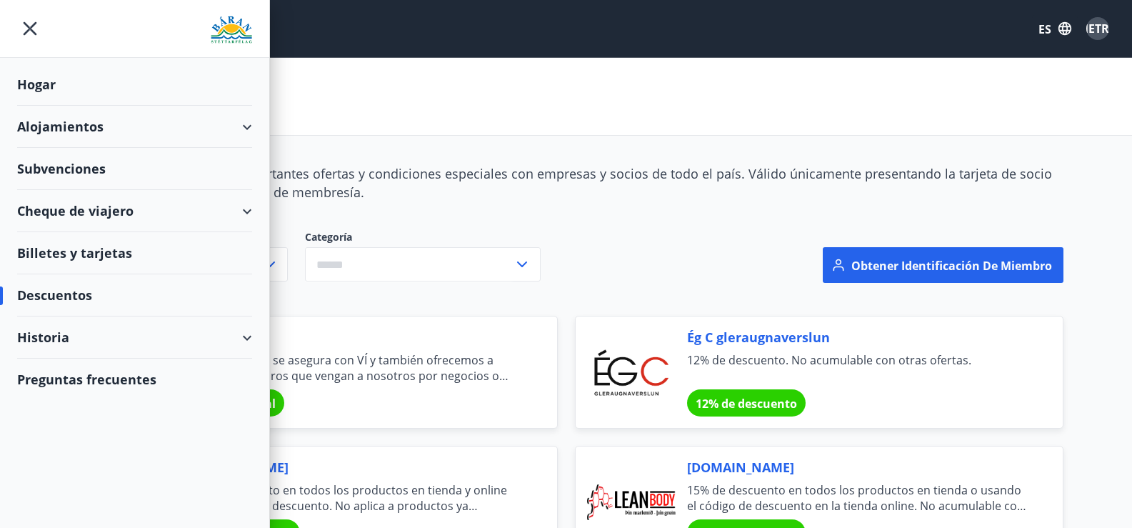
click at [61, 124] on font "Alojamientos" at bounding box center [60, 126] width 86 height 17
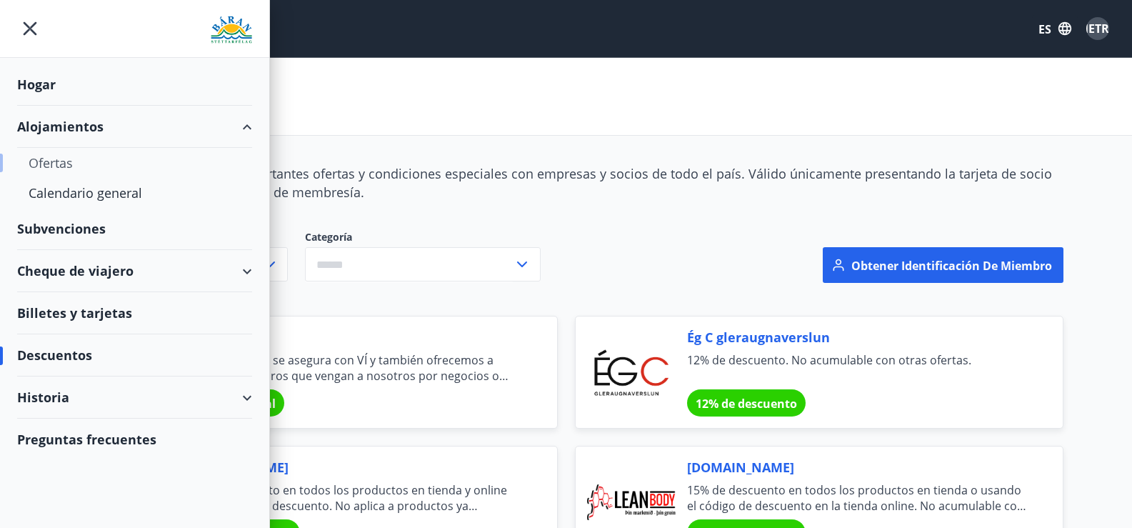
click at [53, 161] on font "Ofertas" at bounding box center [51, 162] width 44 height 17
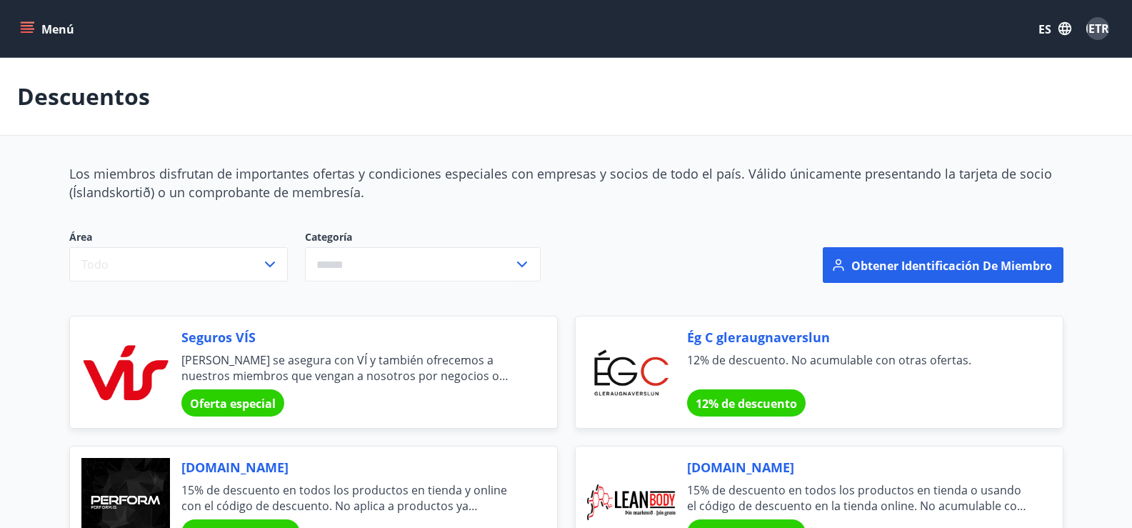
click at [35, 25] on button "Menú" at bounding box center [48, 29] width 63 height 26
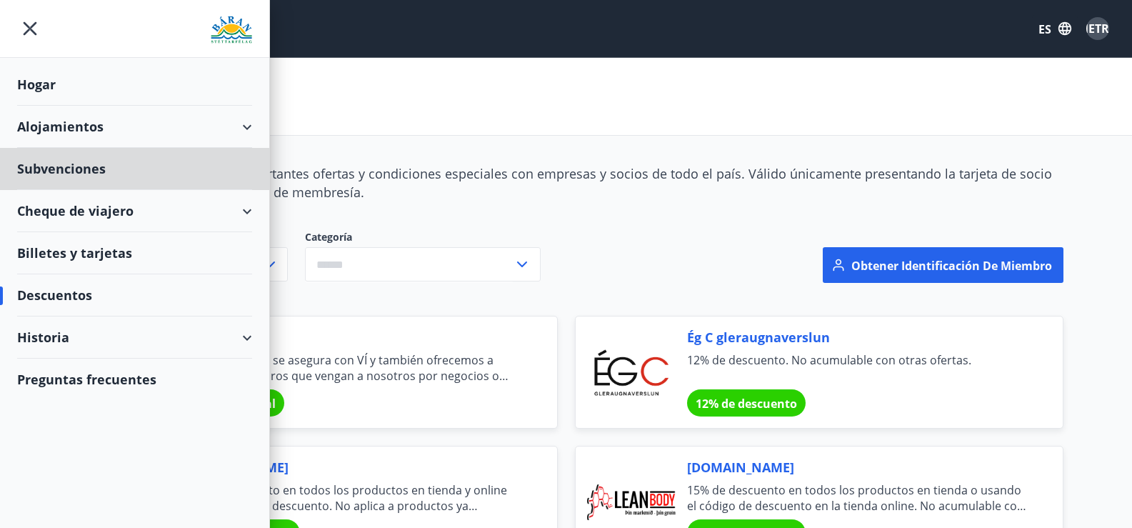
click at [38, 85] on font "Hogar" at bounding box center [36, 84] width 39 height 17
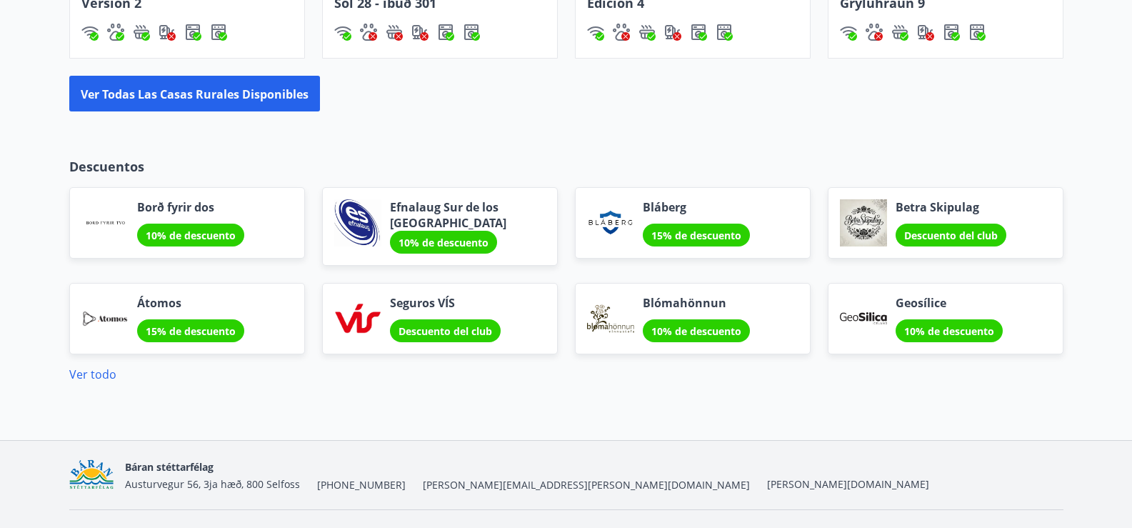
scroll to position [1104, 0]
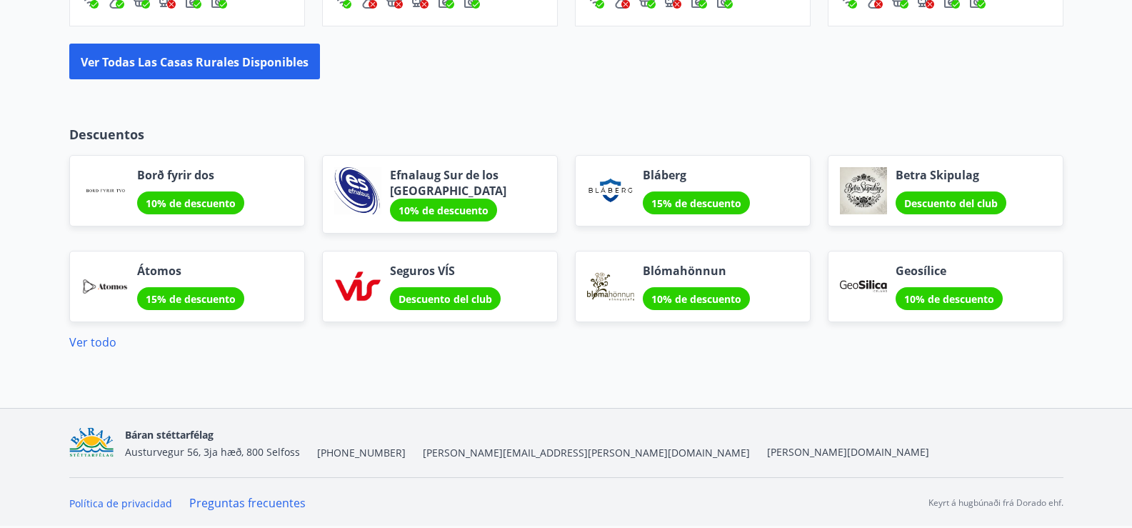
click at [223, 501] on font "Preguntas frecuentes" at bounding box center [247, 503] width 116 height 16
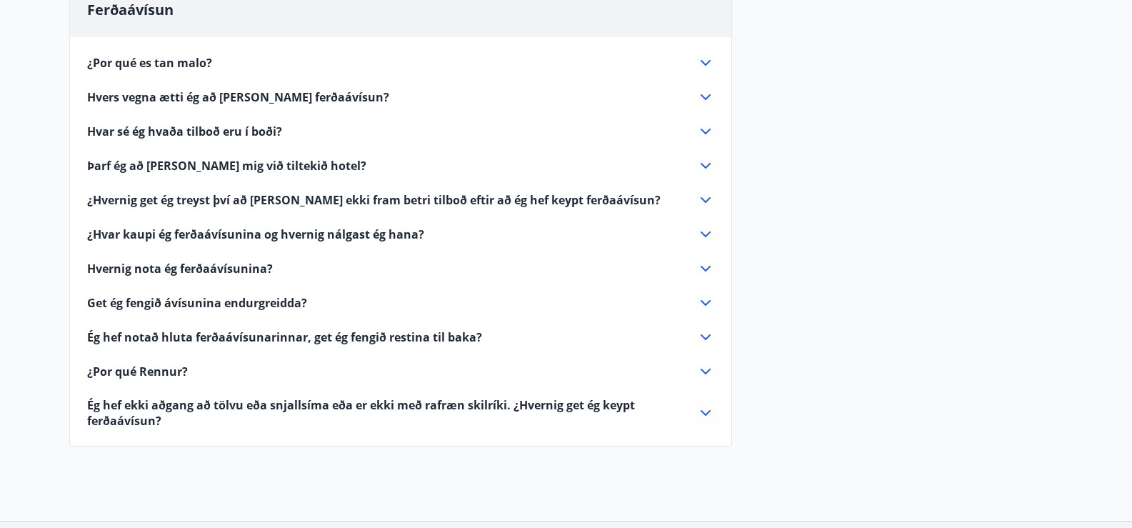
scroll to position [165, 0]
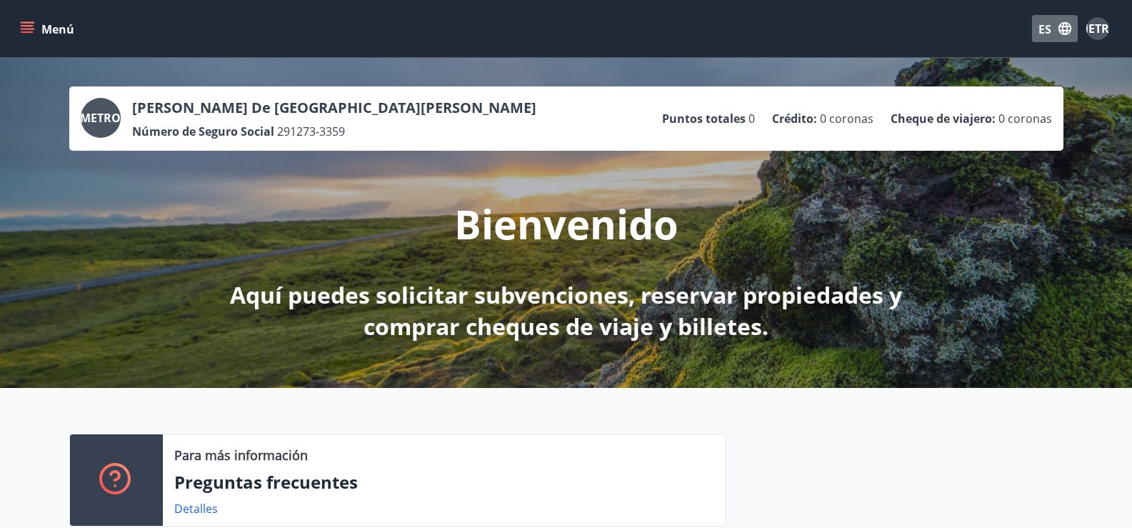
click at [1065, 27] on icon "button" at bounding box center [1065, 28] width 13 height 13
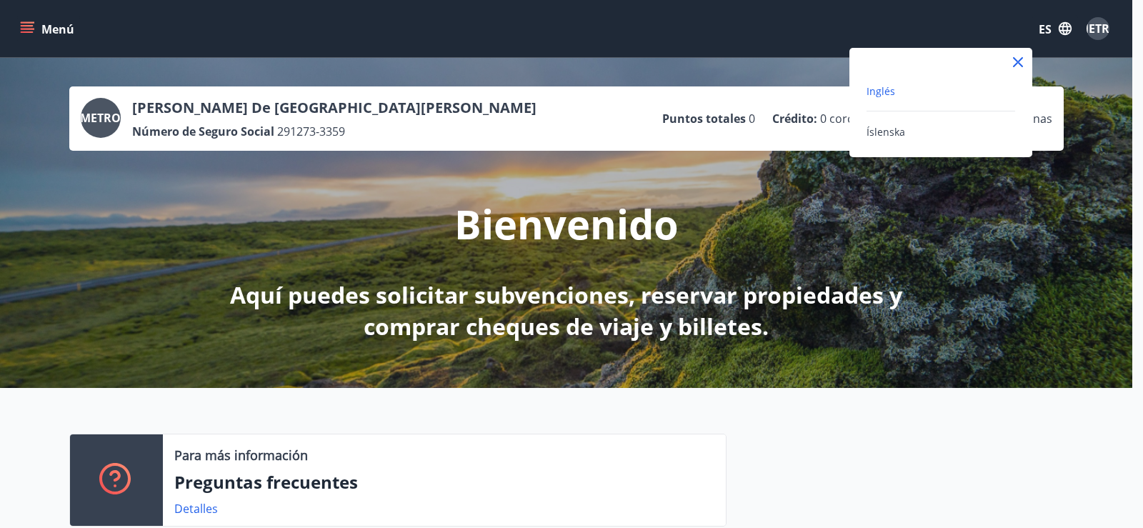
click at [1100, 31] on div at bounding box center [571, 264] width 1143 height 528
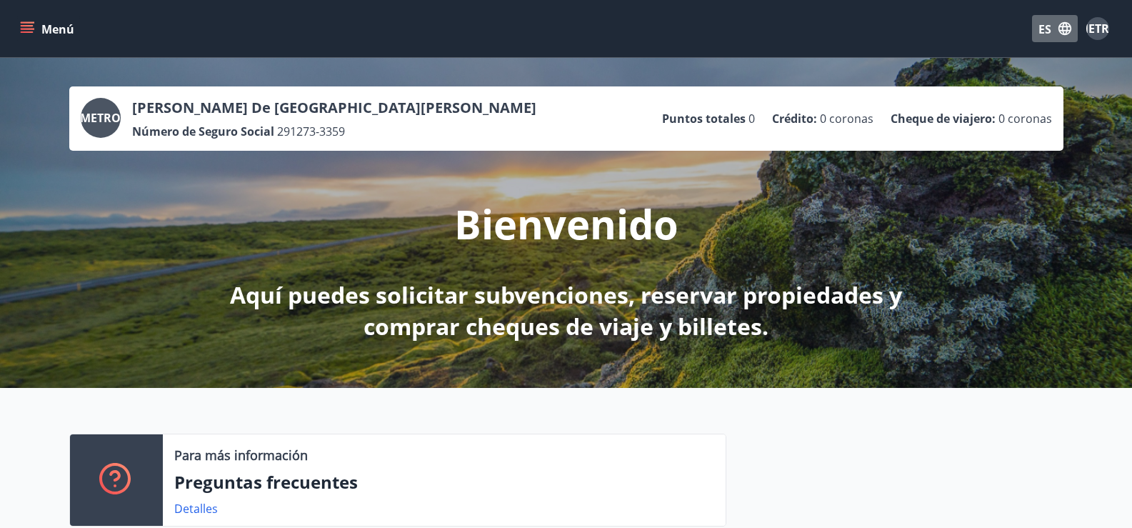
click at [1044, 27] on font "ES" at bounding box center [1045, 29] width 13 height 16
click at [25, 26] on icon "menú" at bounding box center [27, 25] width 13 height 1
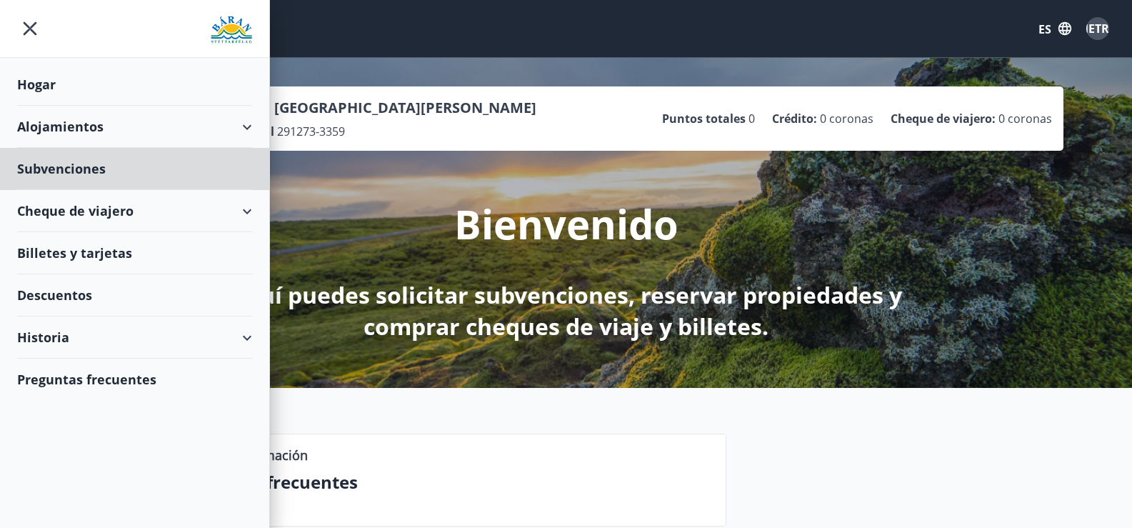
click at [46, 84] on font "Hogar" at bounding box center [36, 84] width 39 height 17
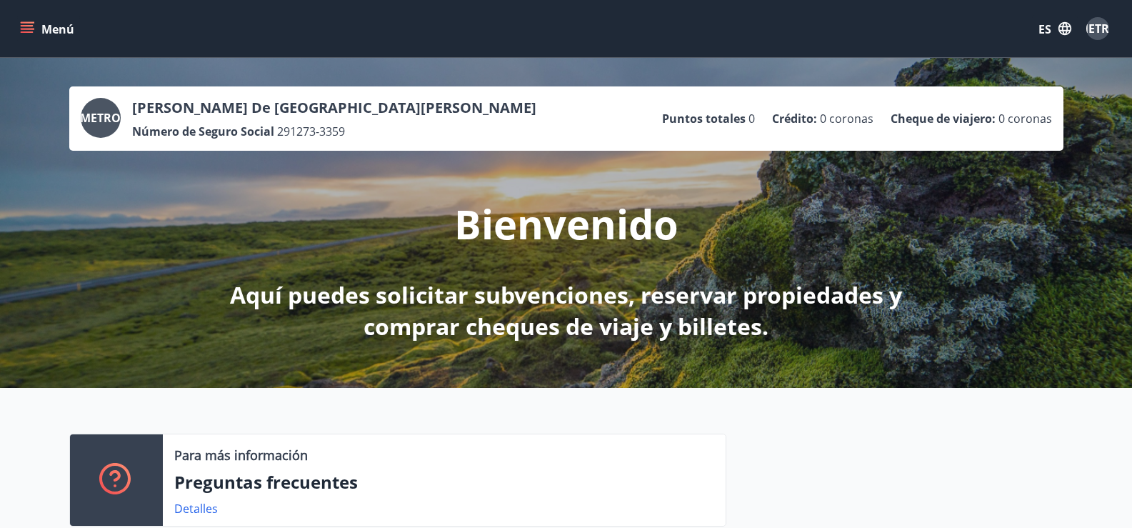
click at [24, 16] on button "Menú" at bounding box center [48, 29] width 63 height 26
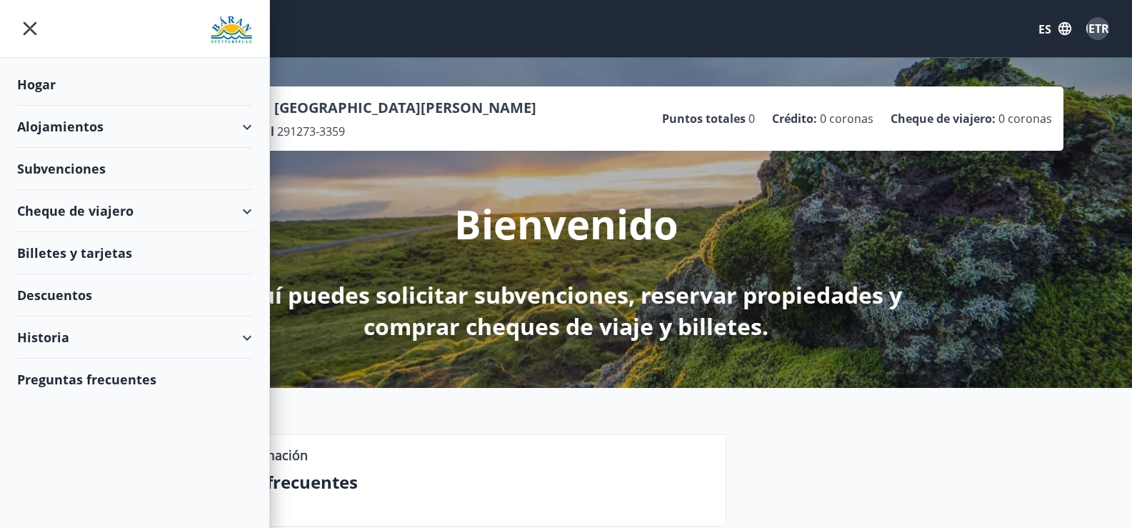
click at [55, 123] on font "Alojamientos" at bounding box center [60, 126] width 86 height 17
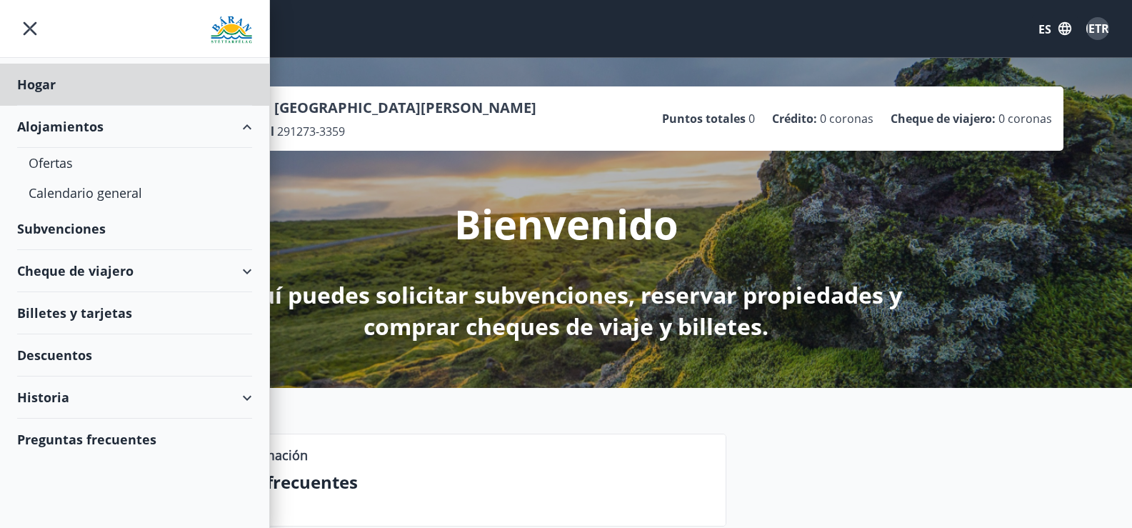
click at [55, 230] on font "Subvenciones" at bounding box center [61, 228] width 89 height 17
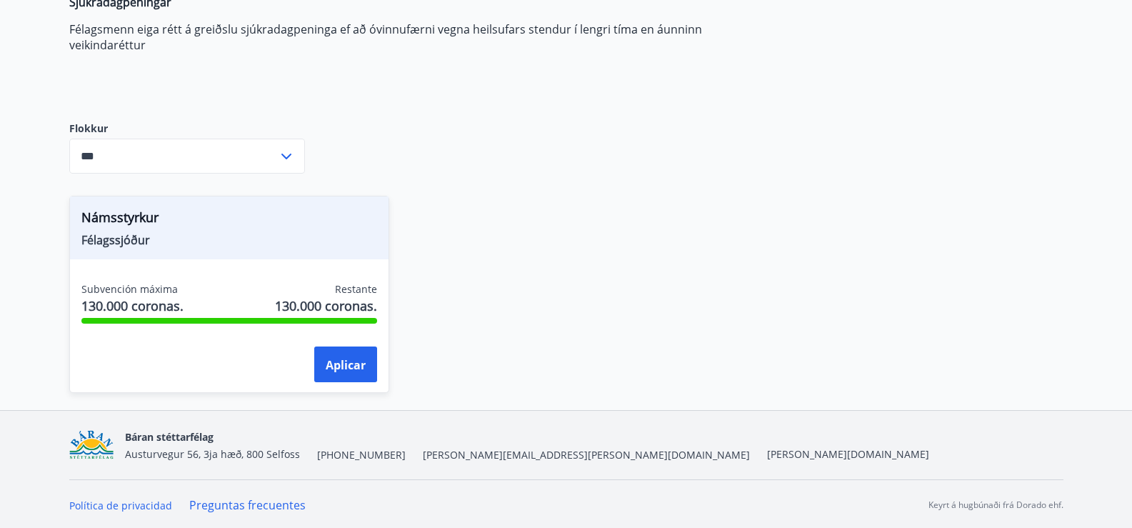
scroll to position [296, 0]
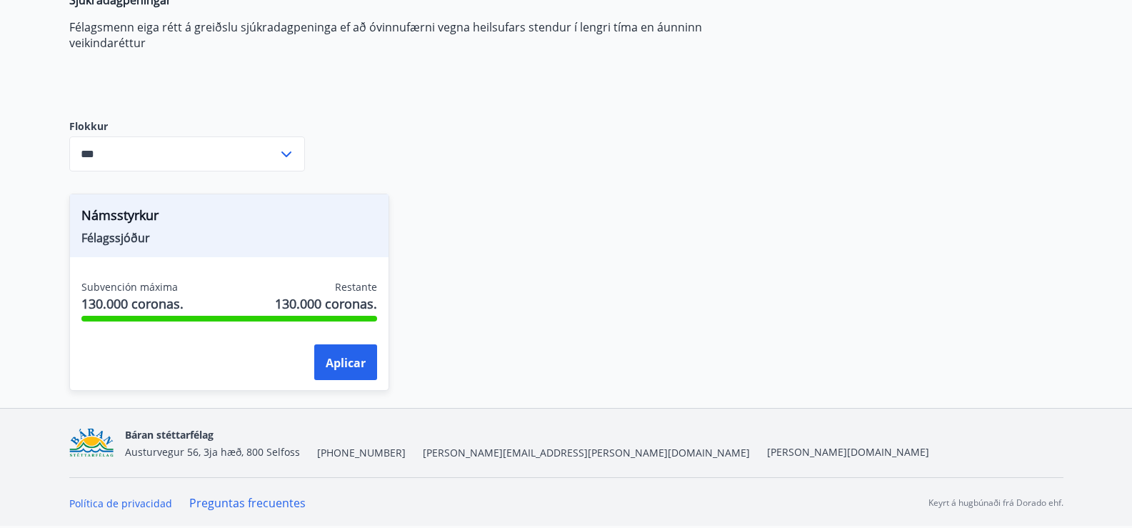
click at [289, 151] on icon at bounding box center [286, 154] width 17 height 17
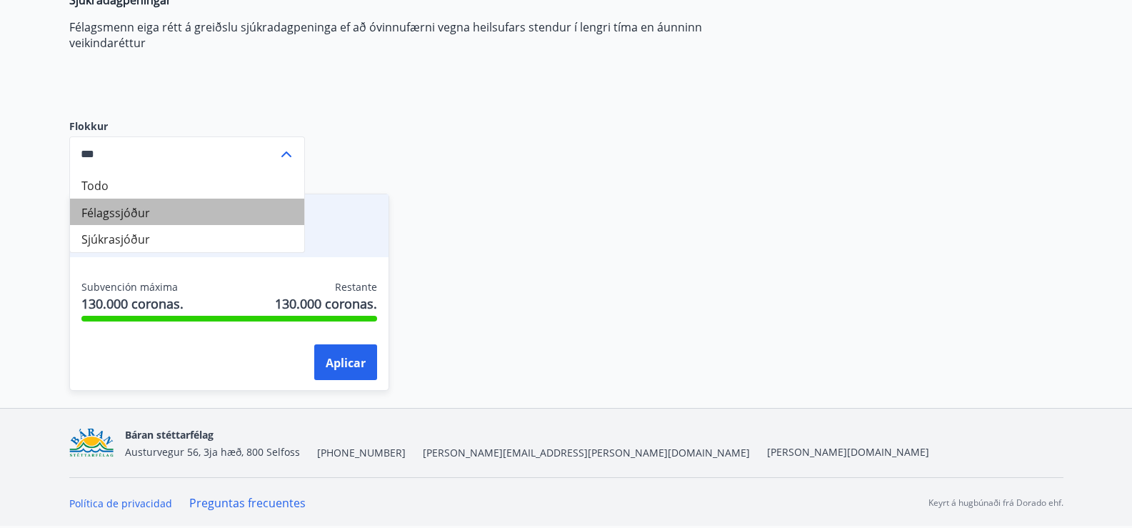
click at [110, 214] on font "Félagssjóður" at bounding box center [115, 212] width 69 height 16
type input "**********"
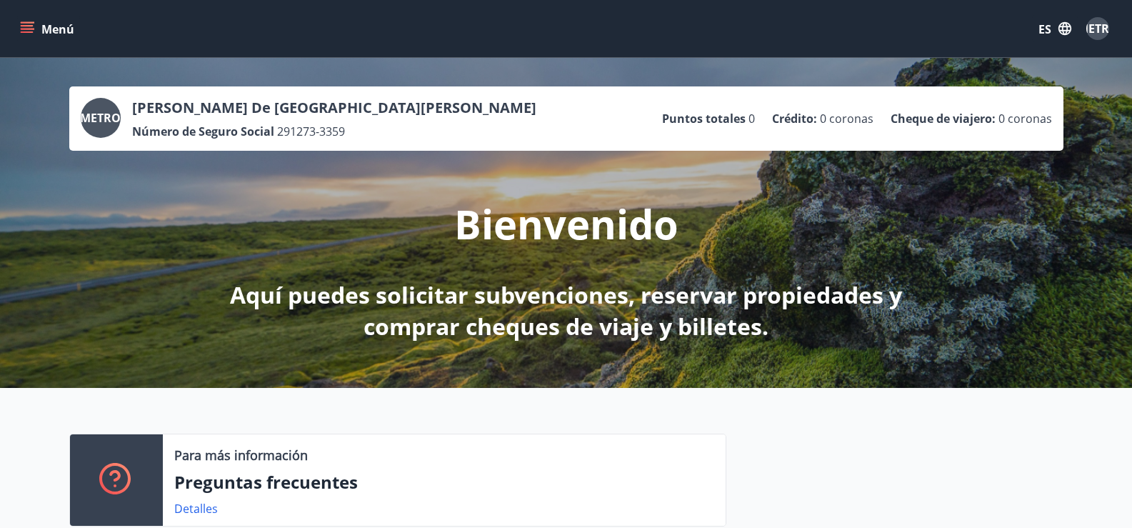
click at [29, 21] on icon "menú" at bounding box center [27, 28] width 14 height 14
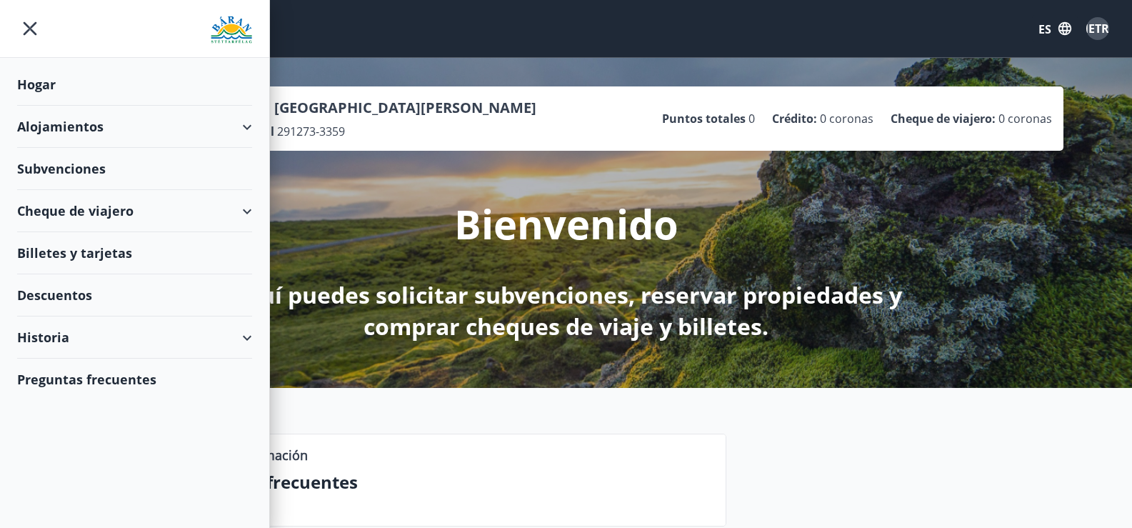
click at [30, 26] on icon "menú" at bounding box center [30, 29] width 26 height 26
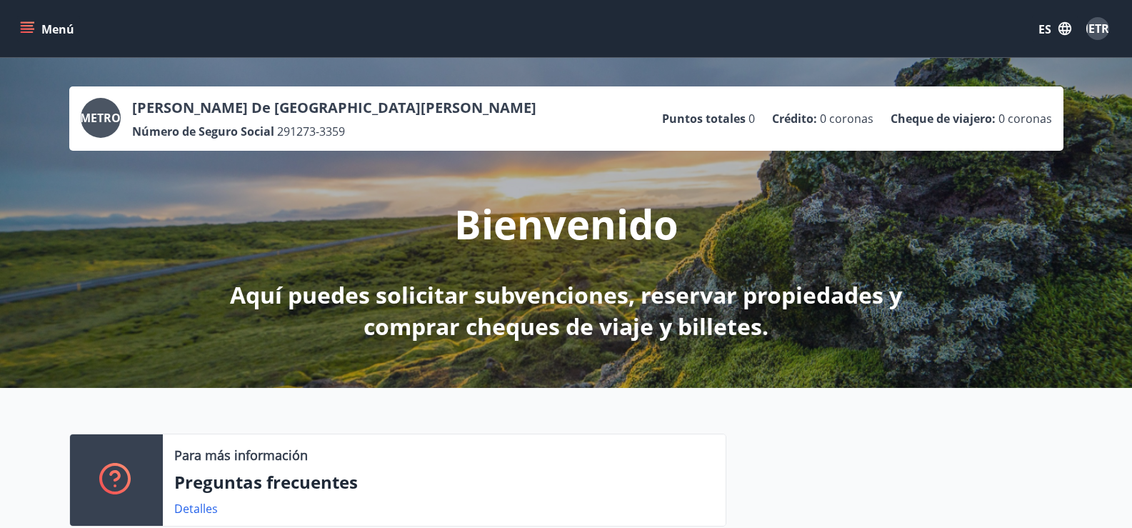
click at [30, 29] on icon "menú" at bounding box center [29, 28] width 16 height 1
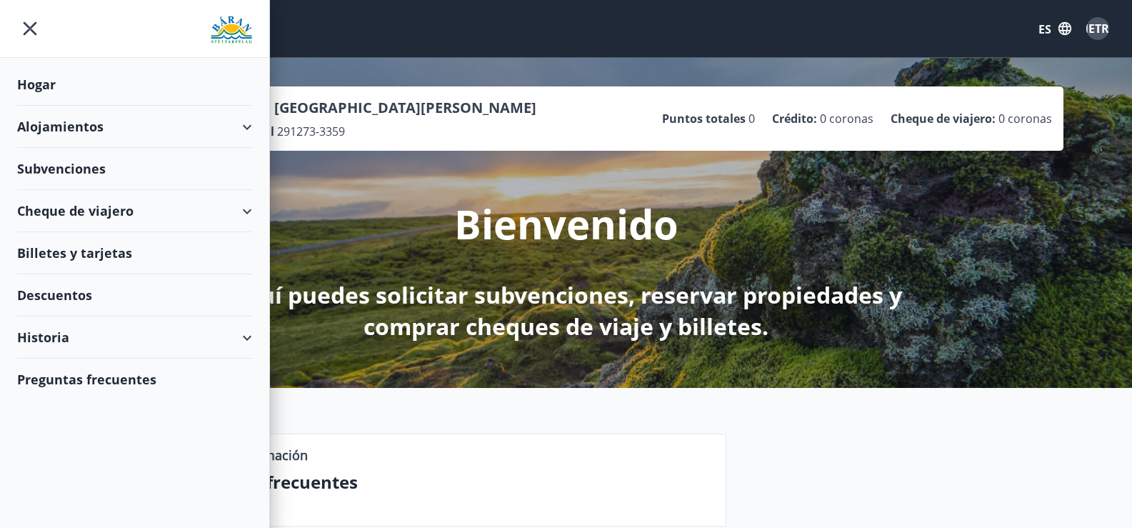
click at [79, 129] on font "Alojamientos" at bounding box center [60, 126] width 86 height 17
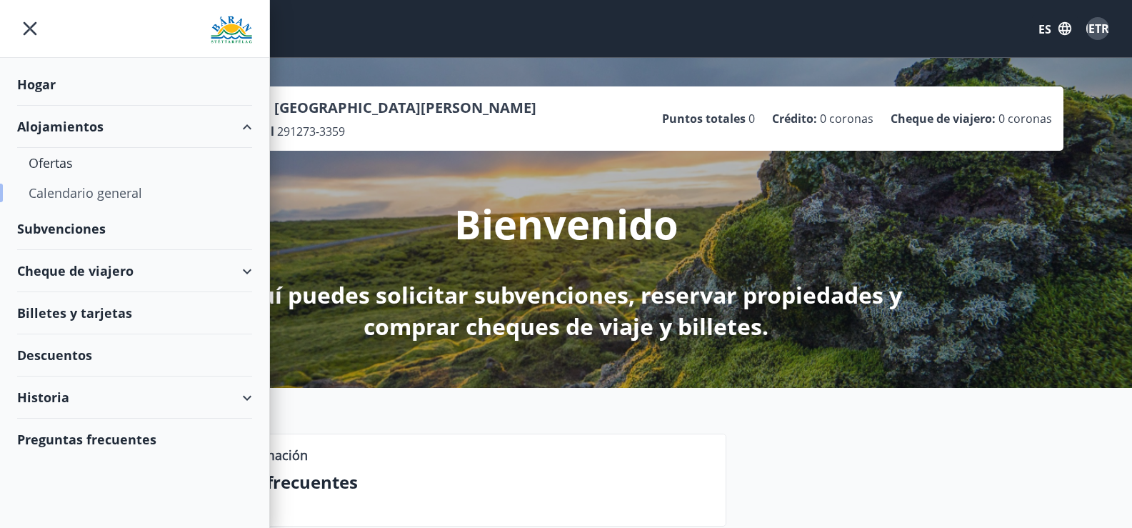
click at [59, 190] on font "Calendario general" at bounding box center [86, 192] width 114 height 17
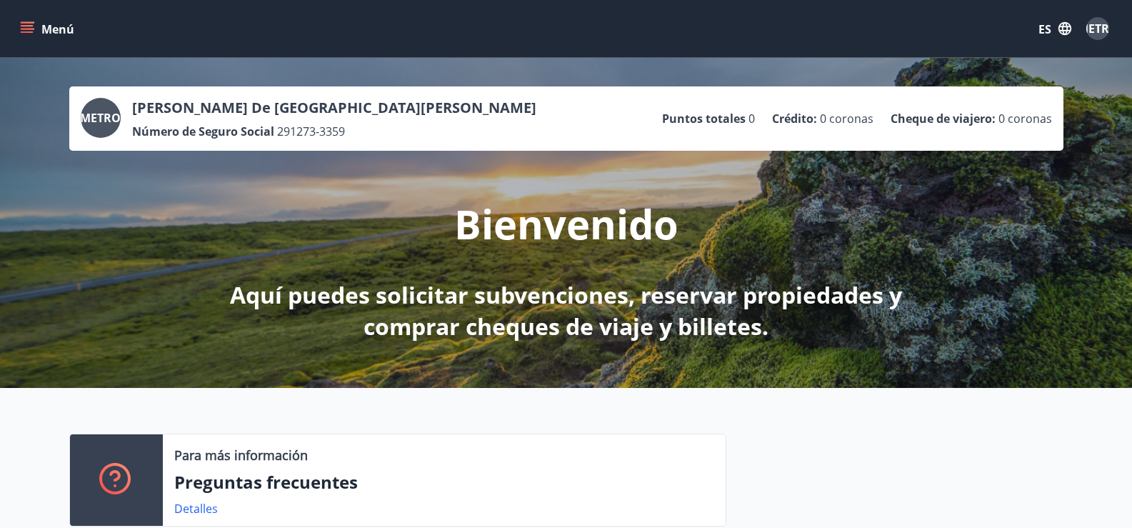
click at [29, 29] on icon "menú" at bounding box center [27, 28] width 14 height 14
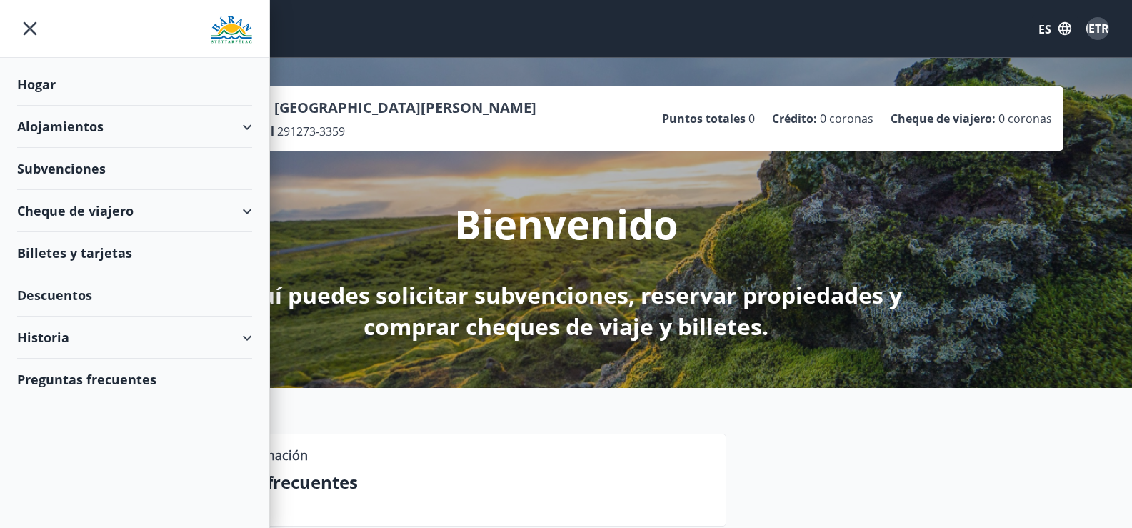
click at [86, 124] on font "Alojamientos" at bounding box center [60, 126] width 86 height 17
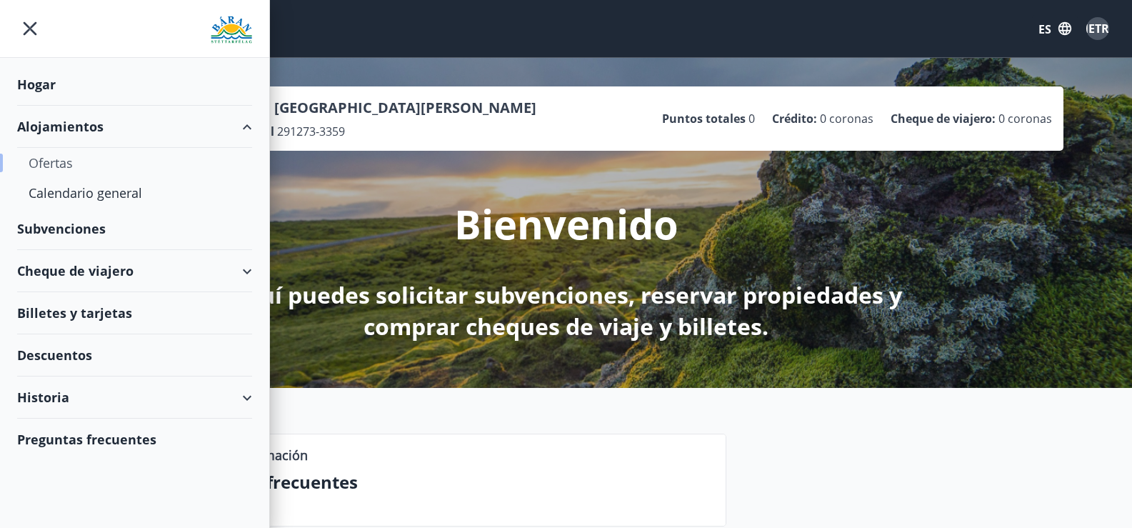
click at [63, 161] on font "Ofertas" at bounding box center [51, 162] width 44 height 17
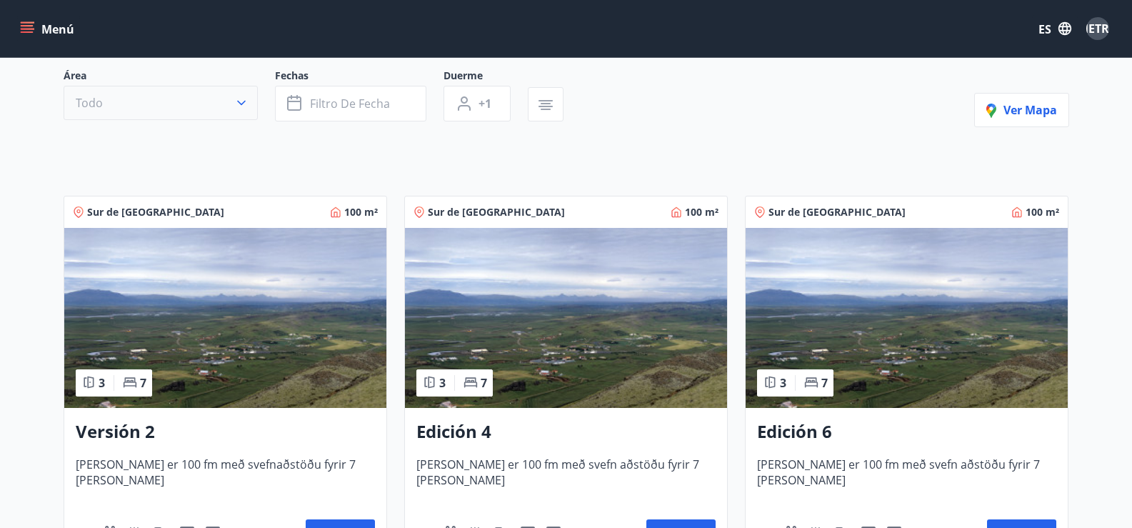
scroll to position [143, 0]
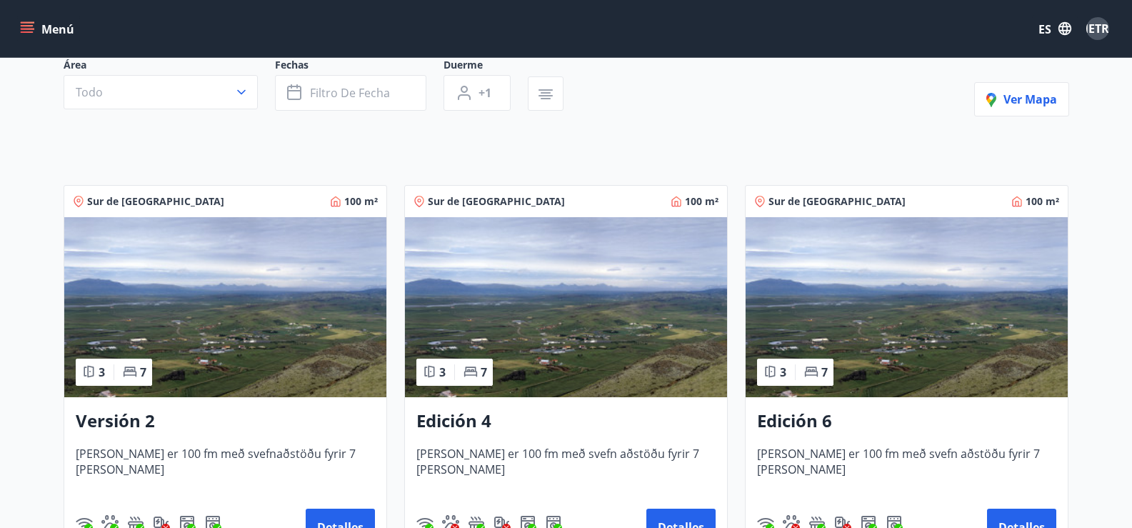
click at [239, 321] on img at bounding box center [225, 307] width 322 height 180
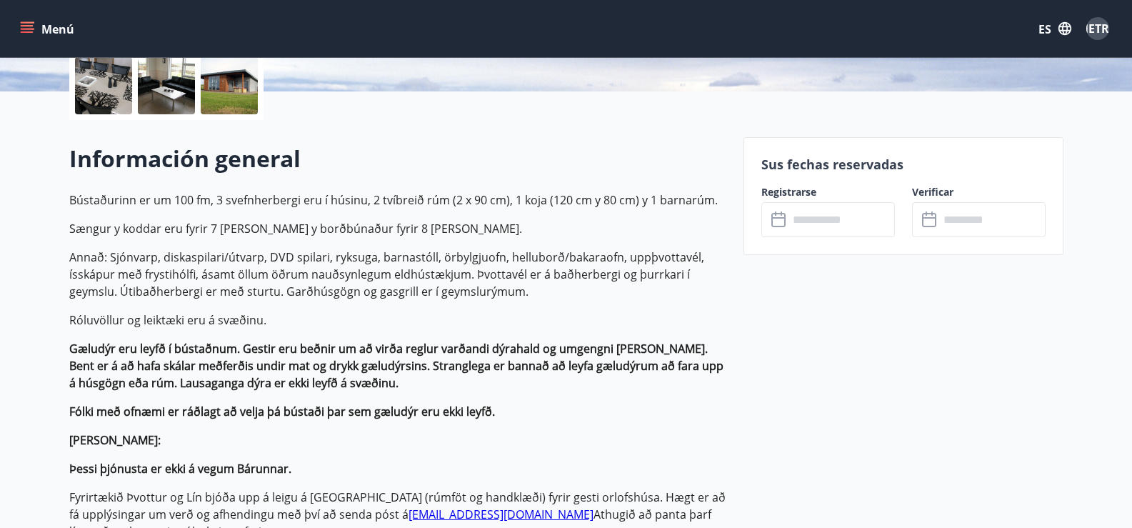
scroll to position [33, 0]
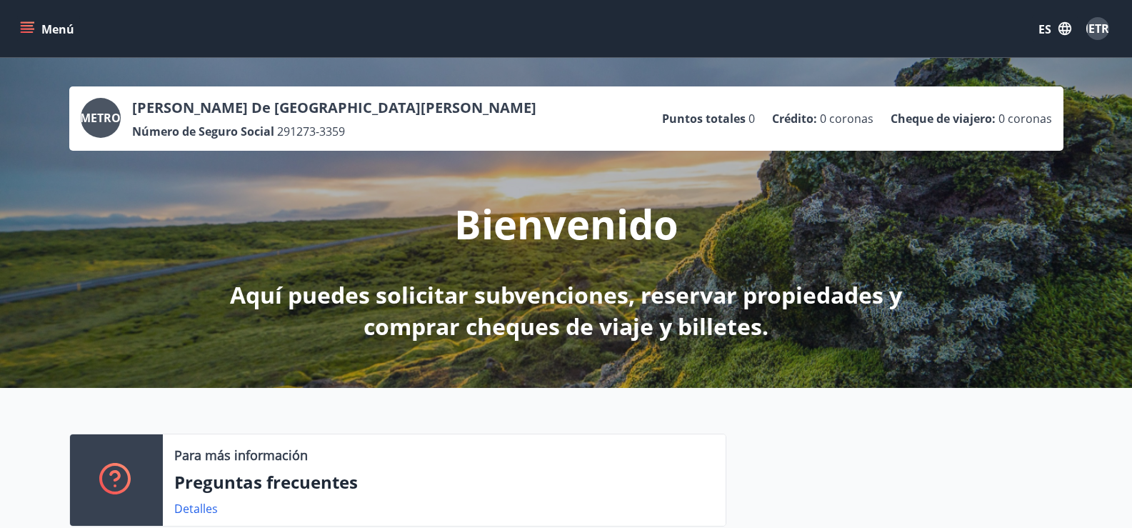
click at [29, 29] on icon "menú" at bounding box center [29, 28] width 16 height 1
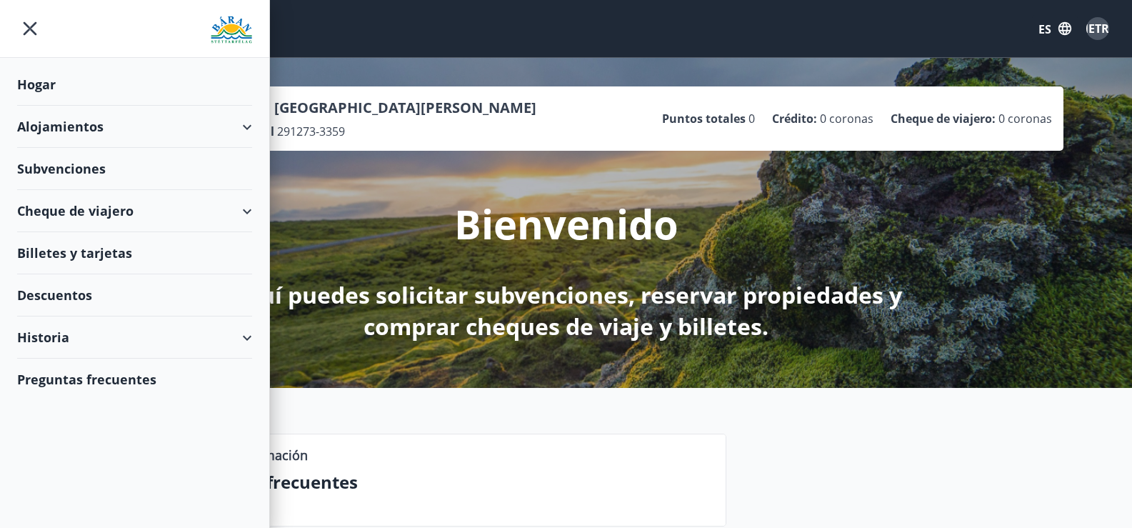
click at [1047, 28] on font "ES" at bounding box center [1045, 29] width 13 height 16
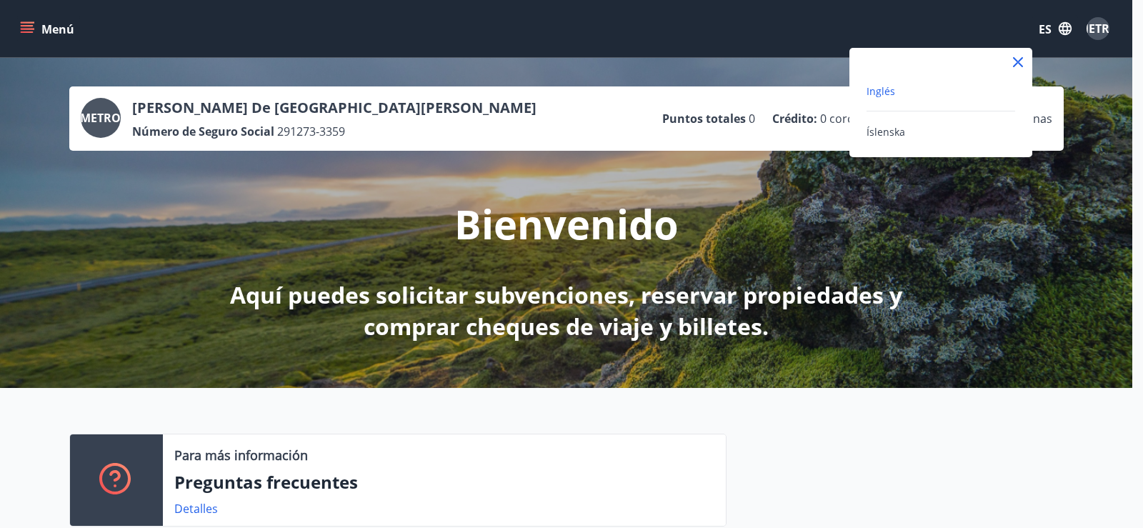
click at [942, 130] on div "Íslenska" at bounding box center [941, 131] width 149 height 17
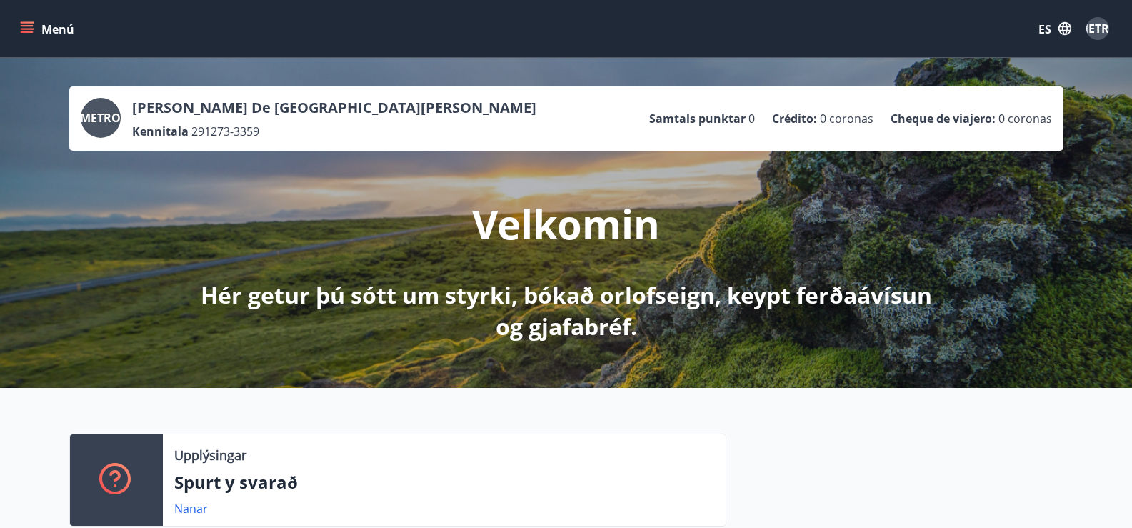
click at [20, 27] on icon "menú" at bounding box center [27, 28] width 14 height 14
click at [21, 24] on icon "menú" at bounding box center [27, 28] width 14 height 14
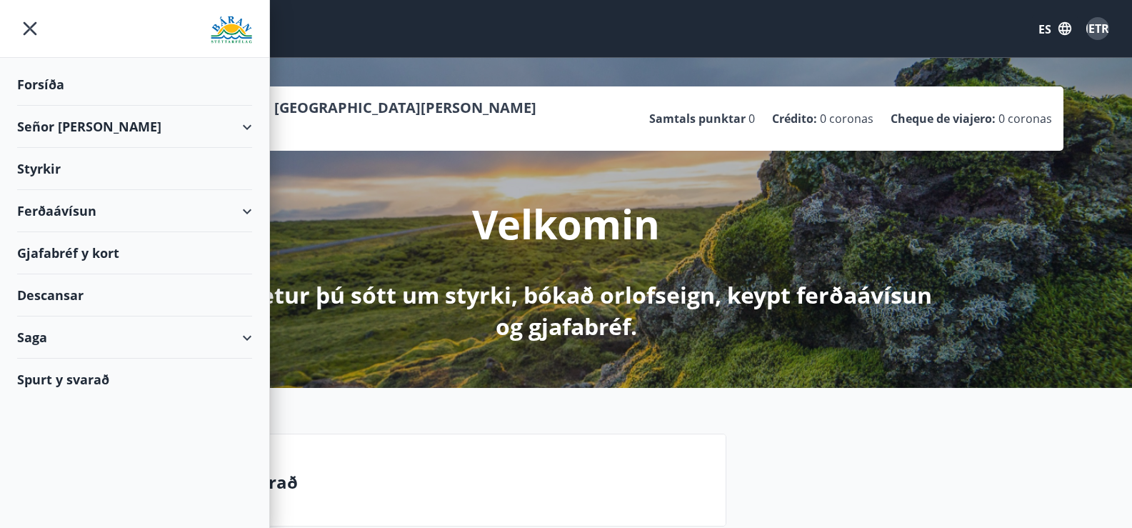
click at [62, 129] on font "Señor [PERSON_NAME]" at bounding box center [89, 126] width 144 height 17
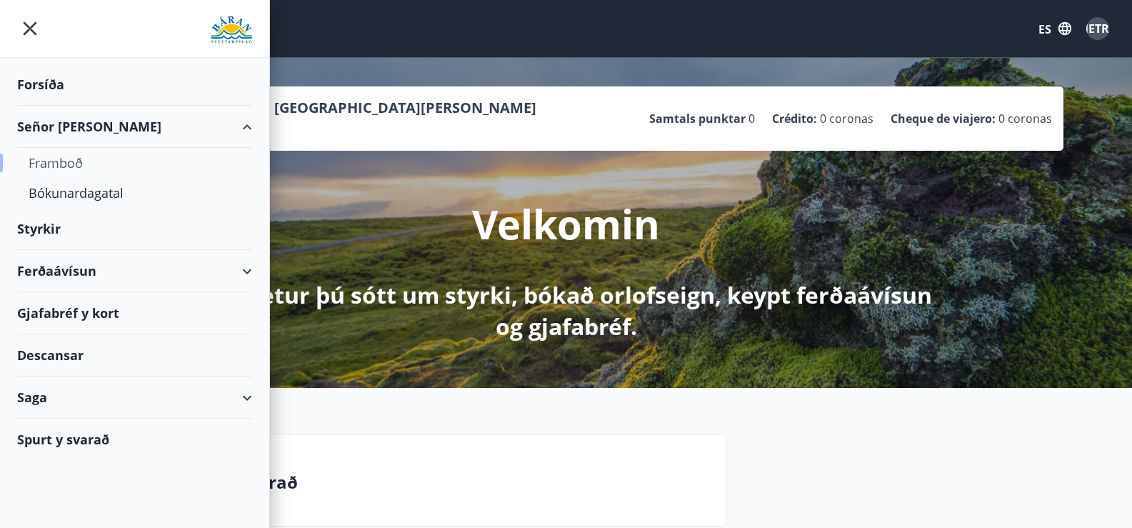
click at [52, 162] on font "Framboð" at bounding box center [56, 162] width 54 height 17
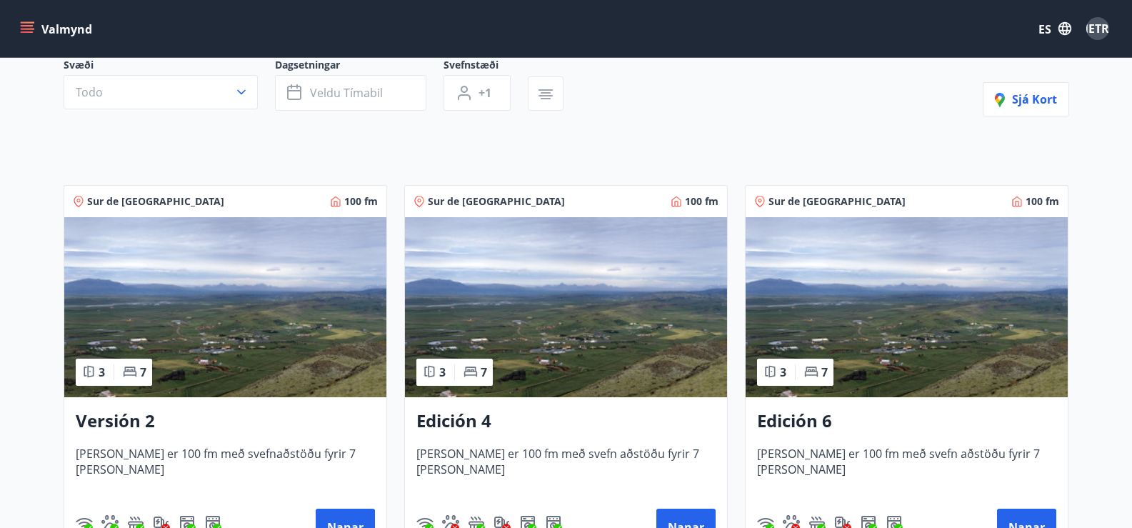
click at [236, 306] on img at bounding box center [225, 307] width 322 height 180
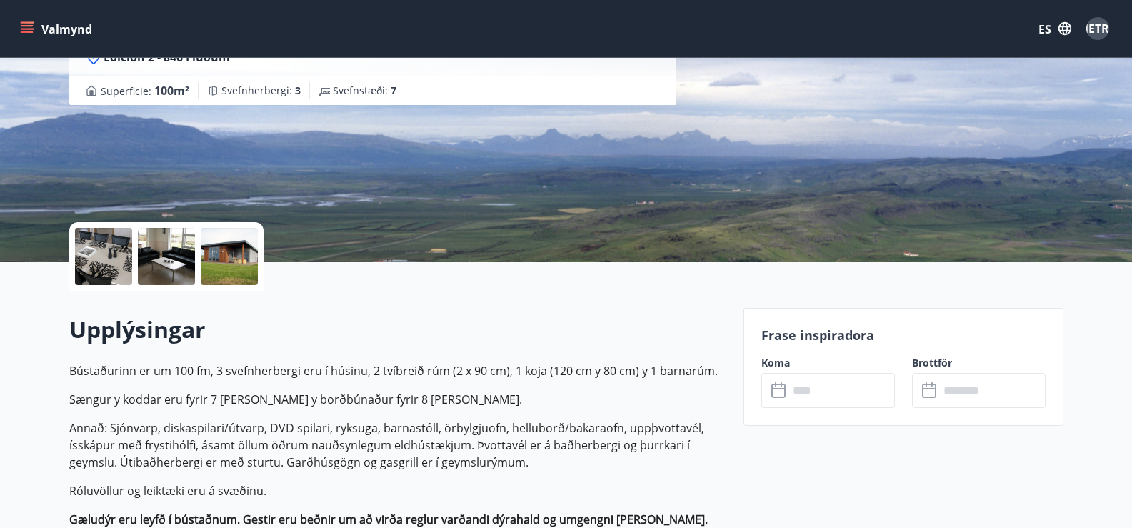
scroll to position [214, 0]
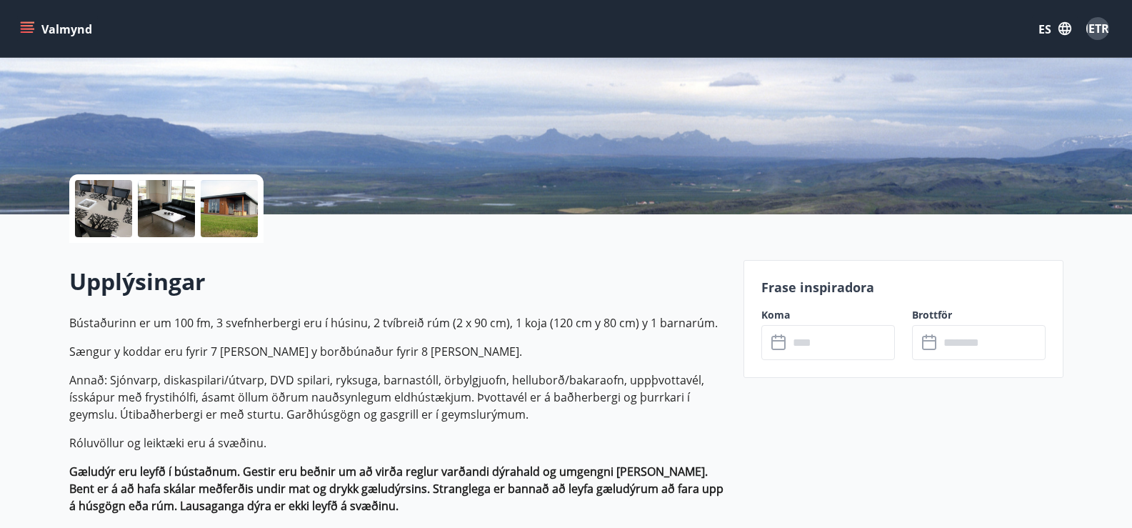
click at [782, 347] on icon at bounding box center [780, 342] width 17 height 17
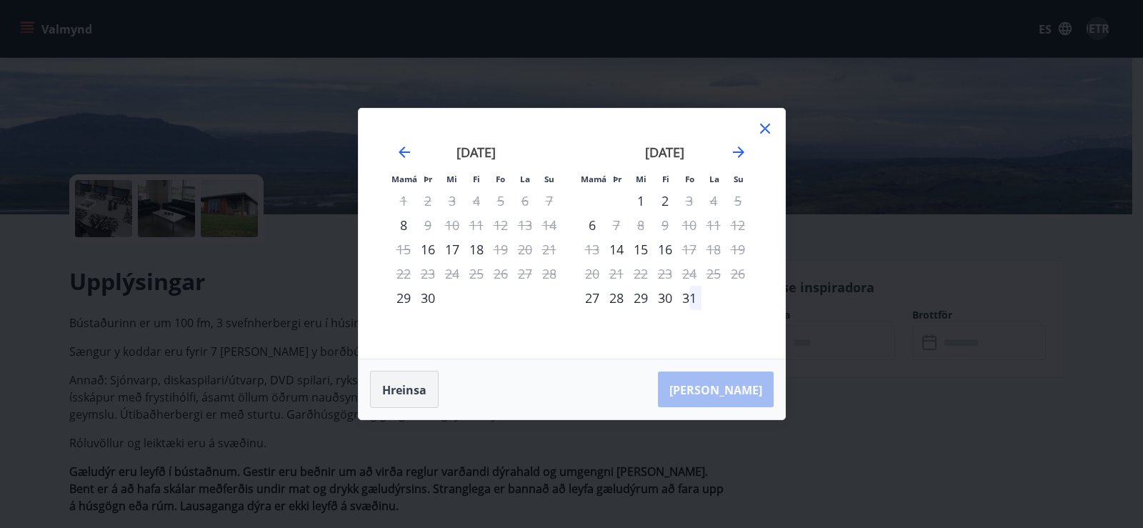
click at [399, 391] on font "Hreinsa" at bounding box center [404, 390] width 44 height 16
click at [744, 147] on icon "Avanzar para cambiar al siguiente mes." at bounding box center [738, 152] width 17 height 17
click at [744, 148] on icon "Avanzar para cambiar al siguiente mes." at bounding box center [738, 152] width 17 height 17
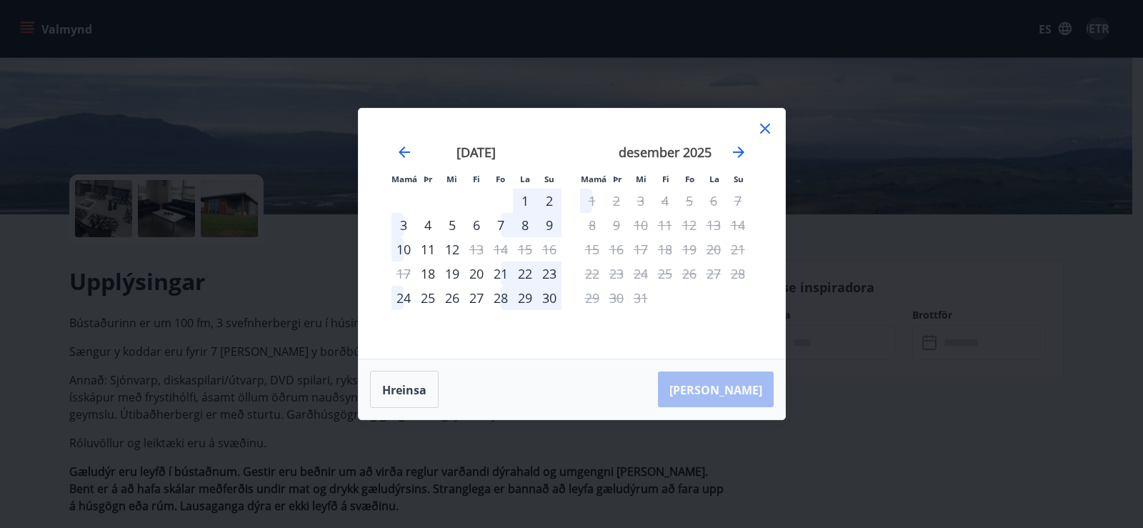
click at [504, 298] on div "28" at bounding box center [501, 298] width 24 height 24
click at [765, 126] on icon at bounding box center [765, 128] width 17 height 17
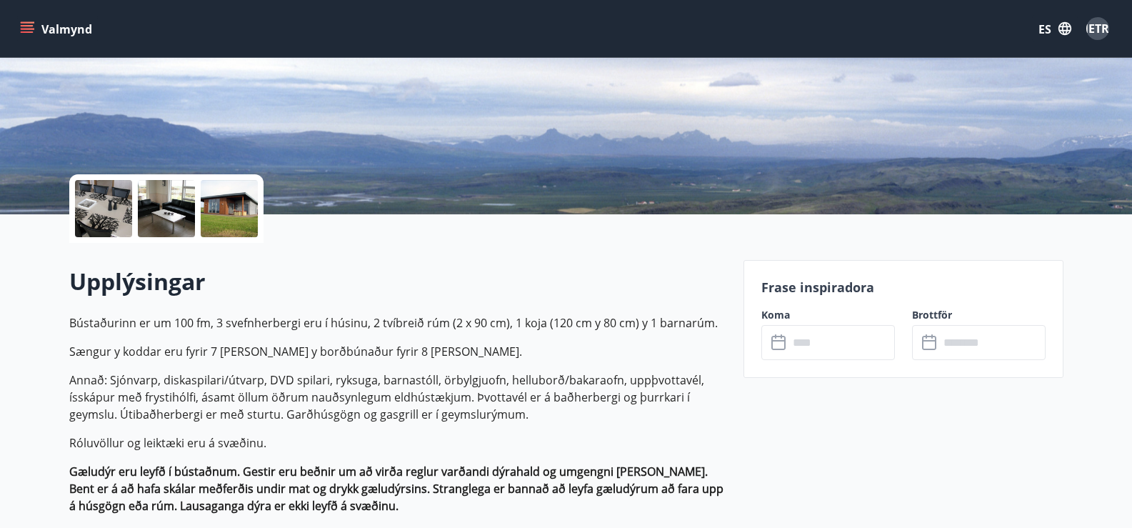
click at [780, 349] on icon at bounding box center [779, 343] width 14 height 14
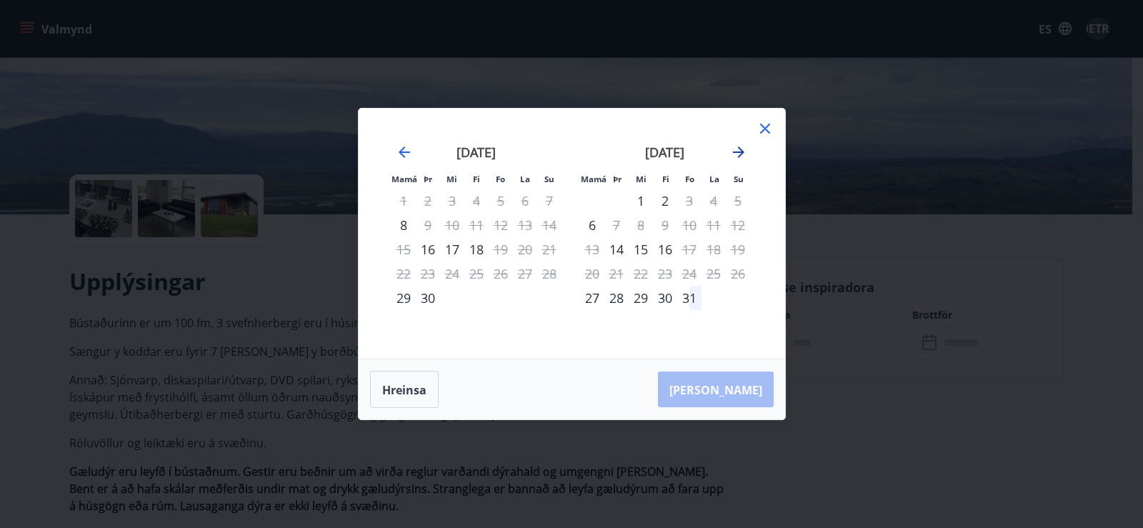
click at [744, 151] on icon "Avanzar para cambiar al siguiente mes." at bounding box center [738, 152] width 17 height 17
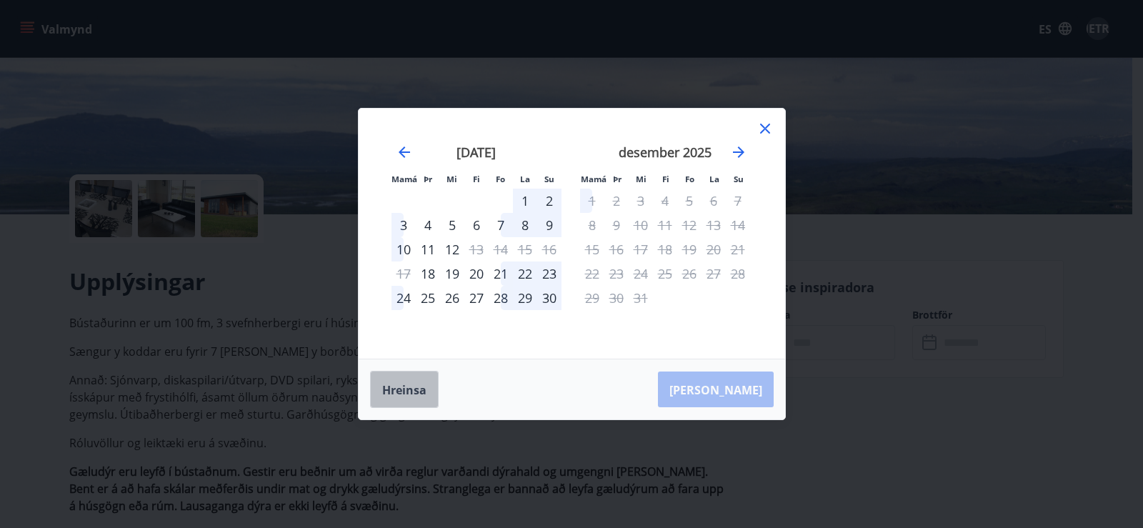
click at [404, 391] on font "Hreinsa" at bounding box center [404, 390] width 44 height 16
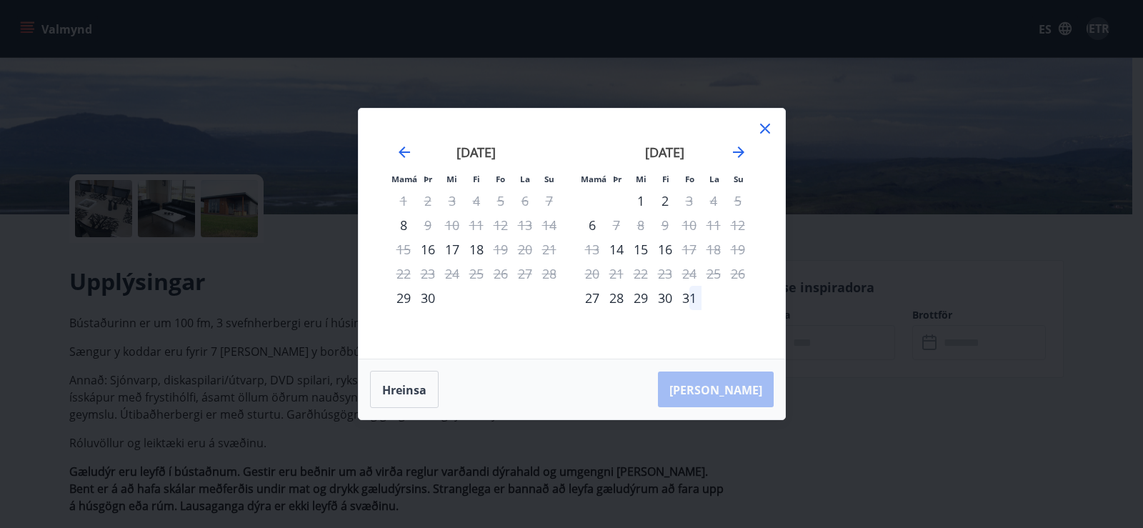
click at [767, 124] on icon at bounding box center [765, 128] width 17 height 17
